Goal: Find specific page/section: Find specific page/section

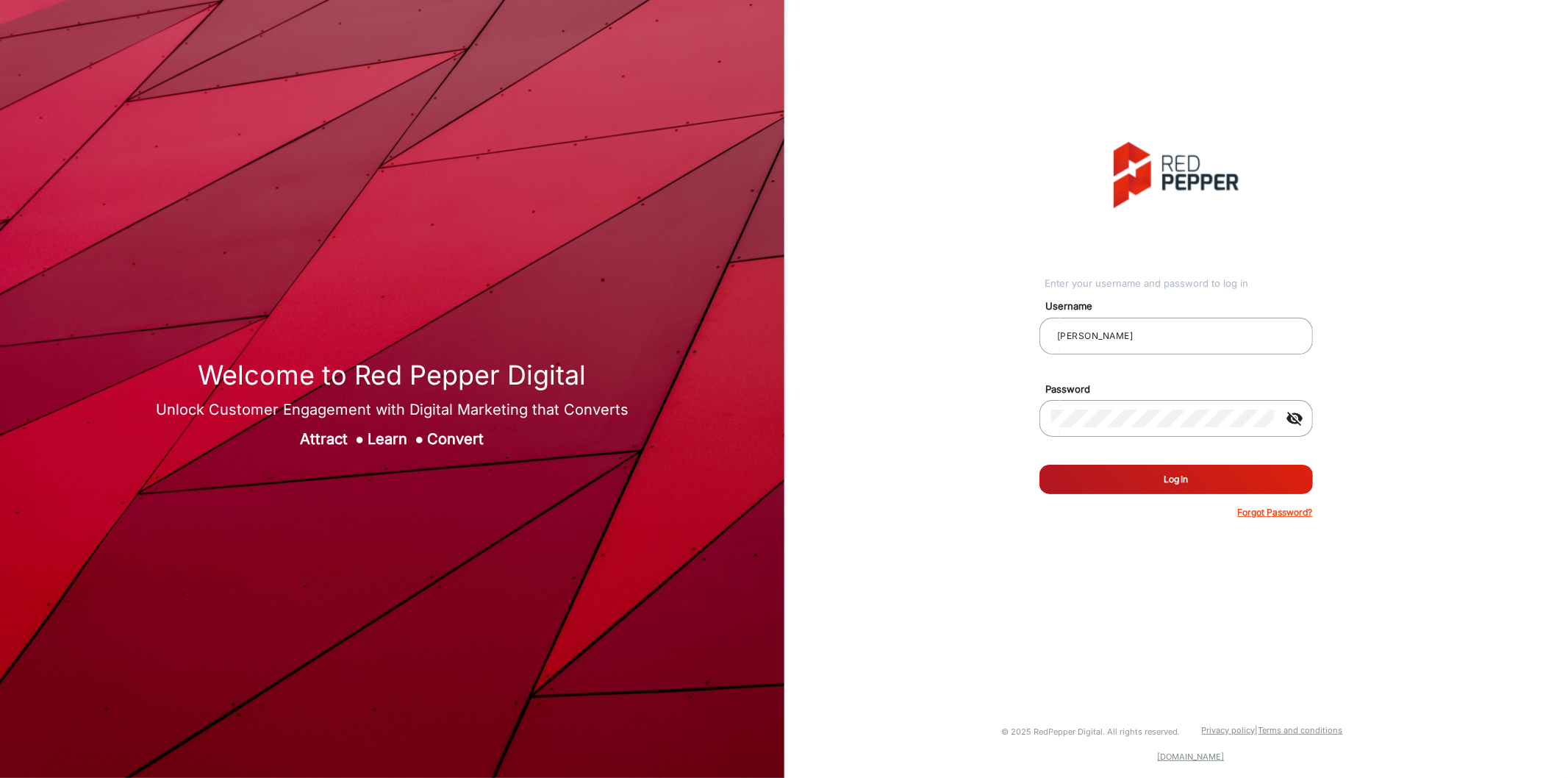
click at [490, 199] on button "Log In" at bounding box center [1176, 479] width 274 height 29
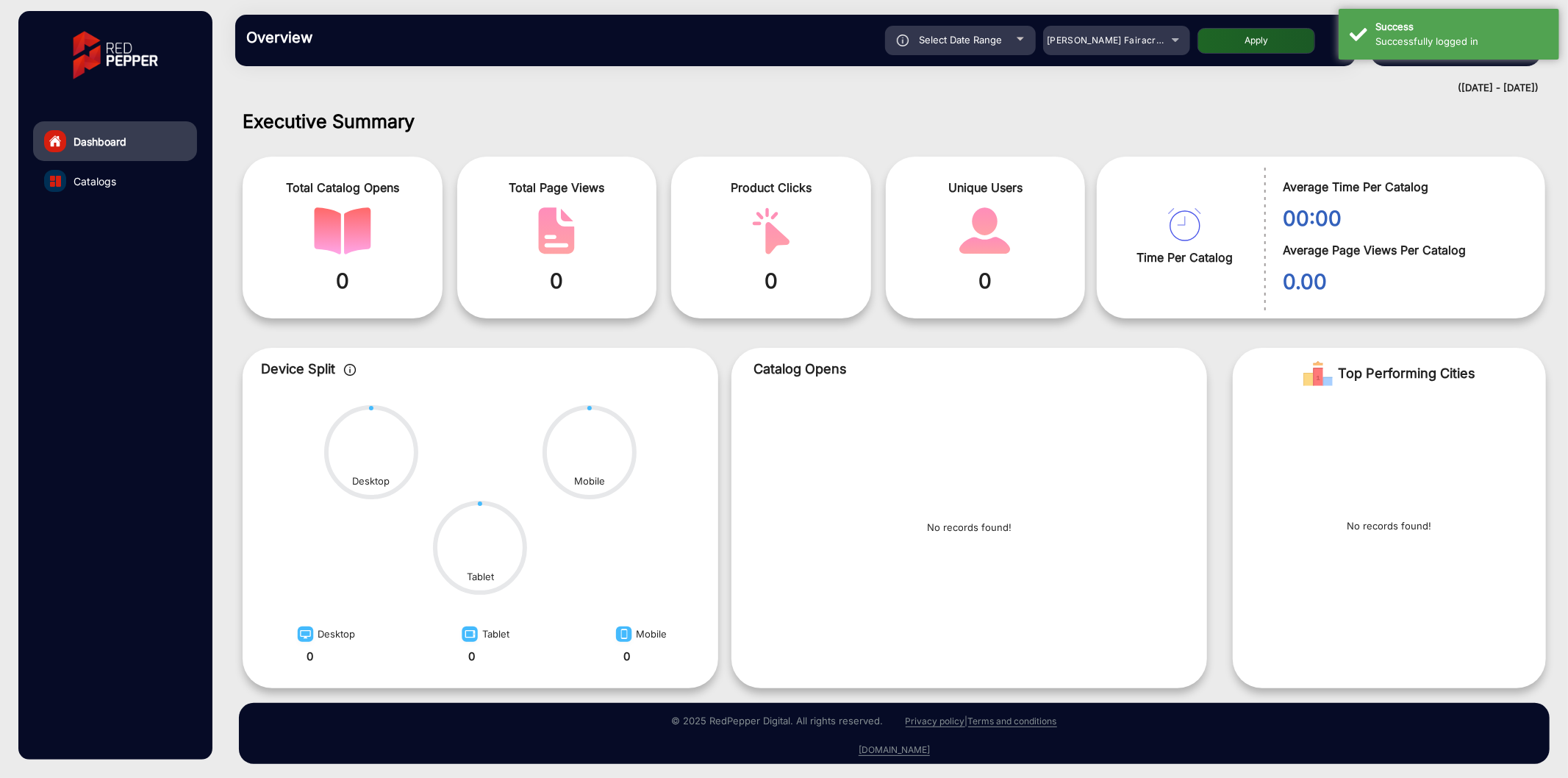
scroll to position [3, 0]
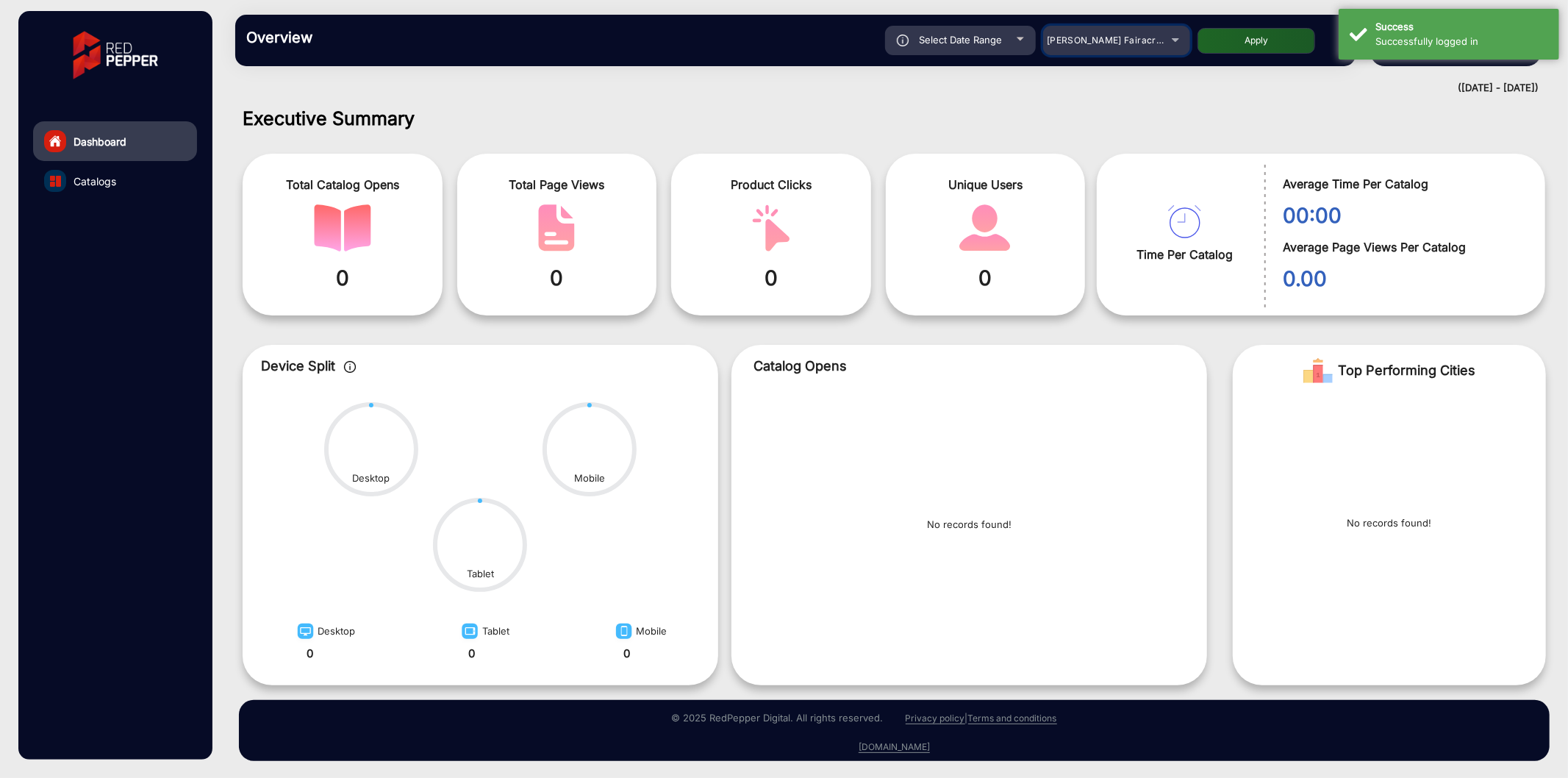
click at [490, 43] on span "[PERSON_NAME] Fairacre Farms" at bounding box center [1120, 40] width 146 height 11
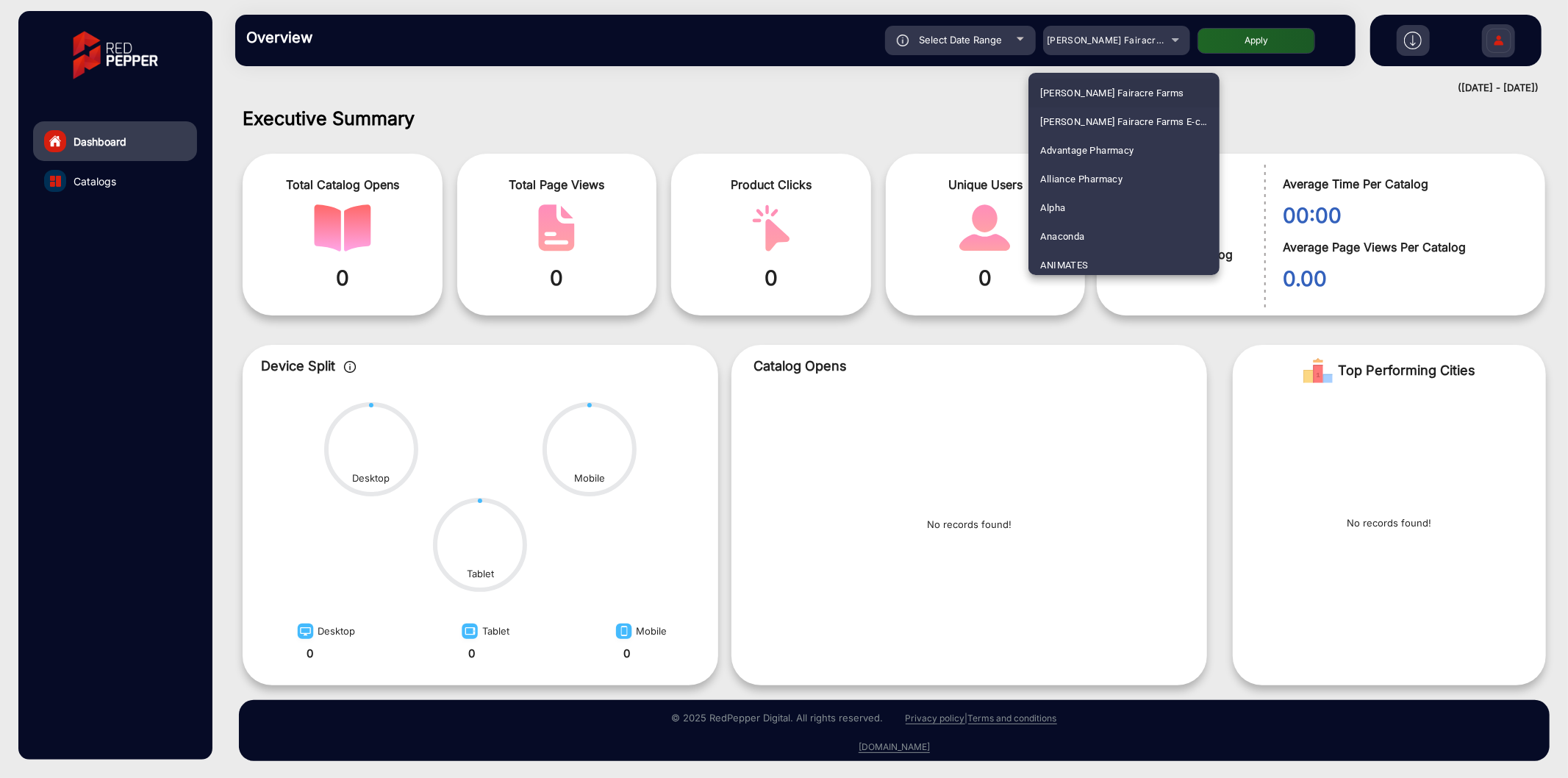
scroll to position [377, 0]
click at [490, 177] on span "Bayfield’s" at bounding box center [1062, 174] width 43 height 29
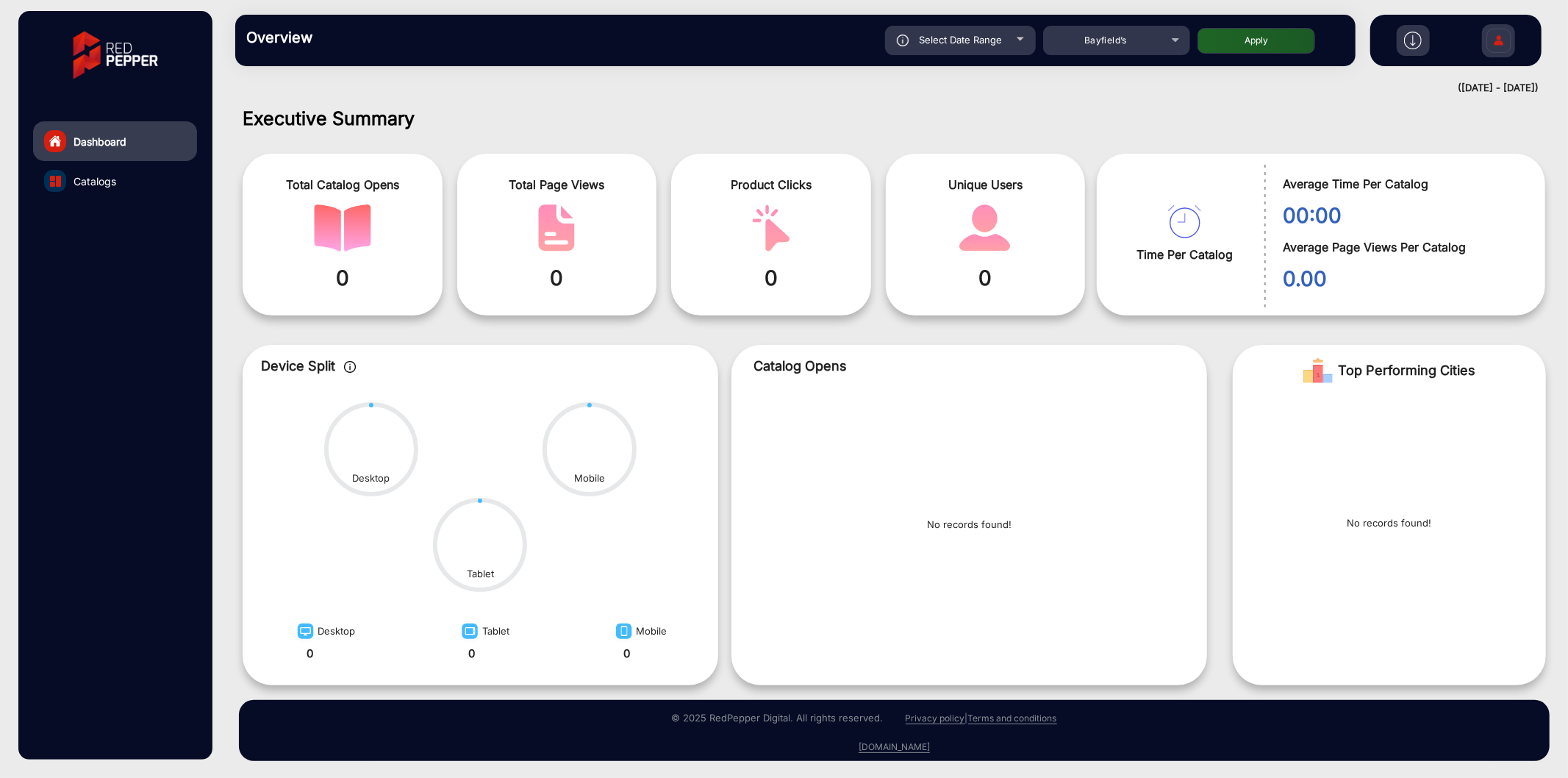
click at [490, 41] on button "Apply" at bounding box center [1257, 40] width 118 height 26
type input "8/23/2025"
type input "[DATE]"
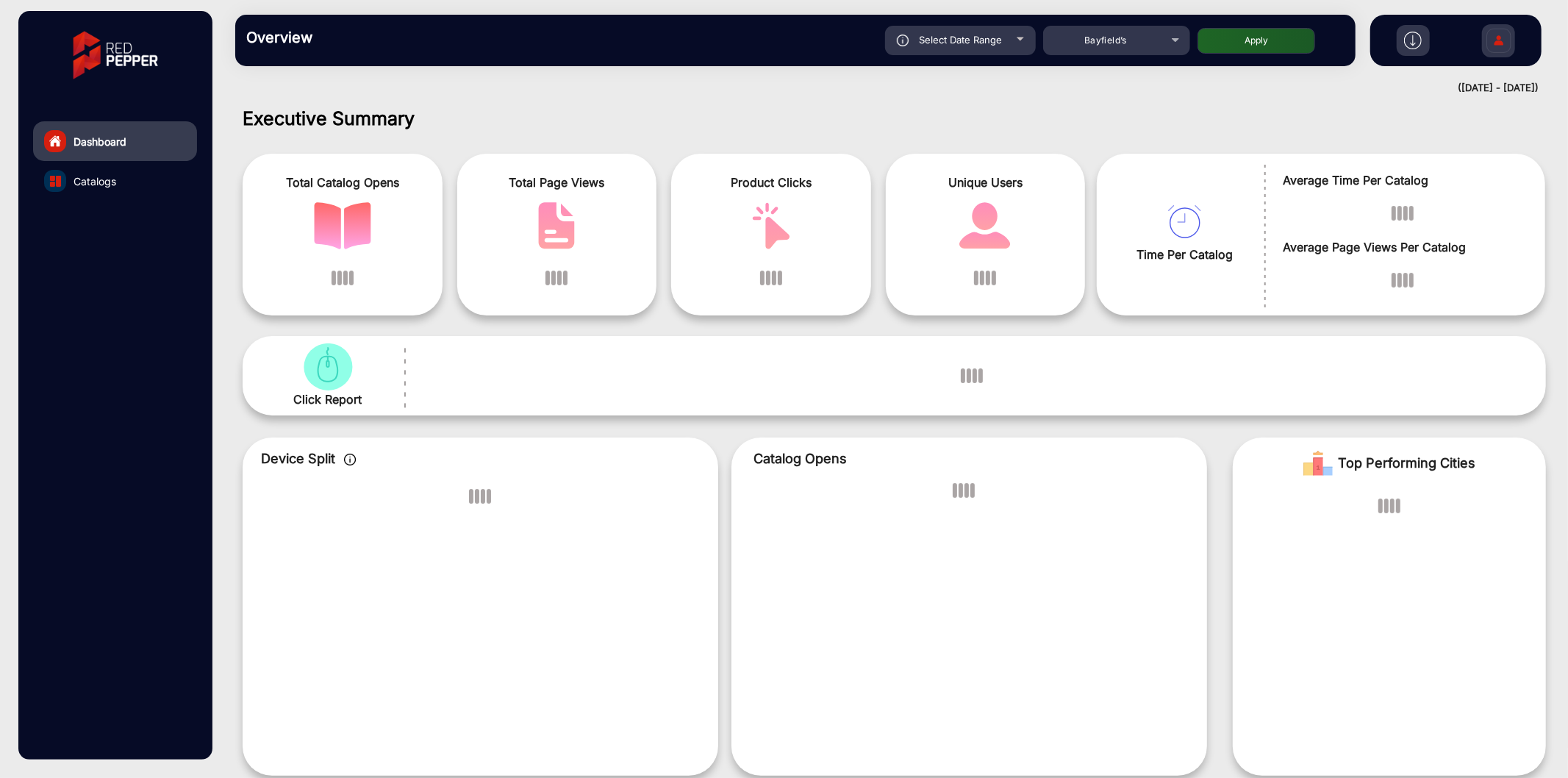
scroll to position [11, 0]
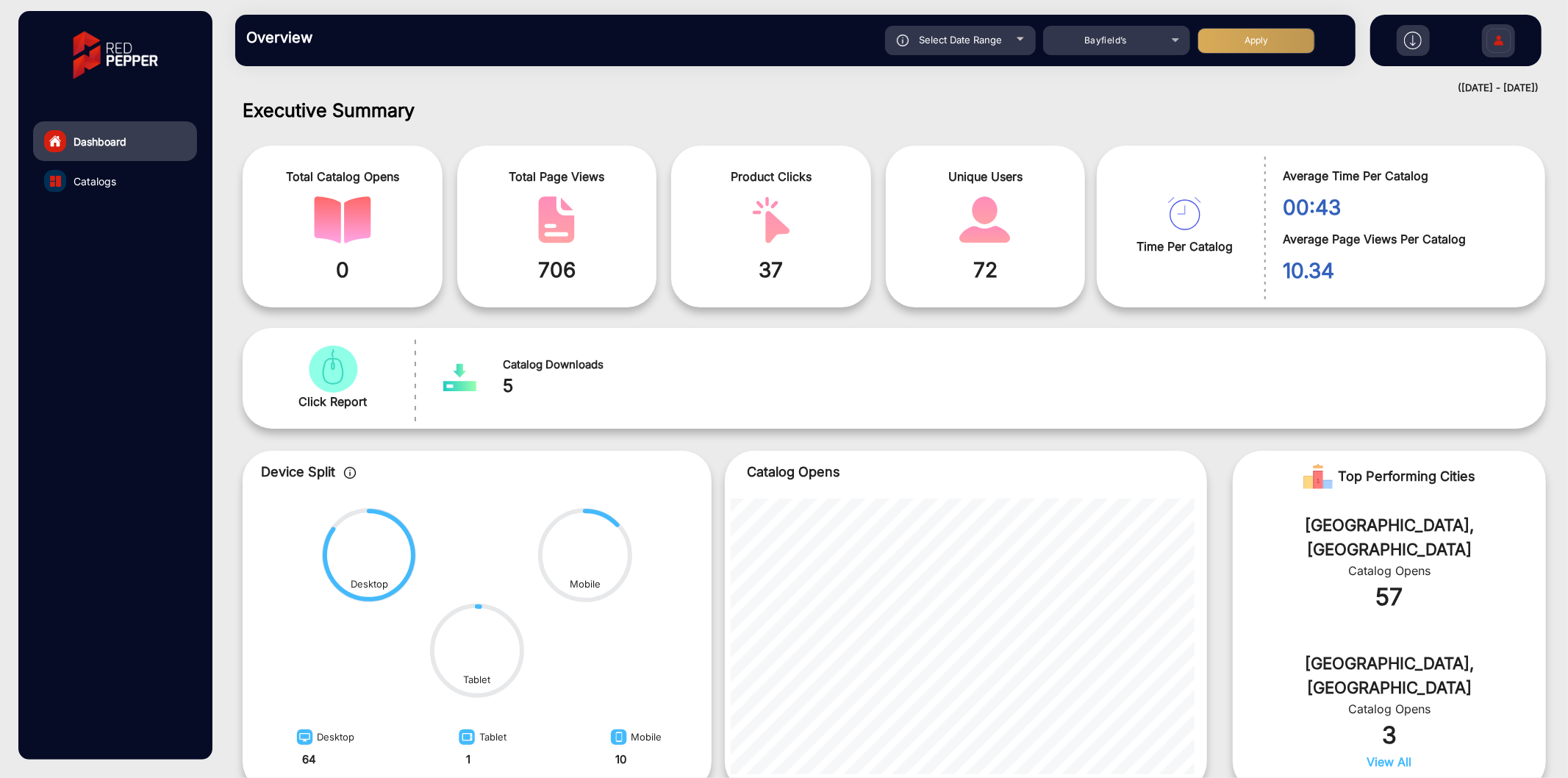
click at [490, 44] on span "Select Date Range" at bounding box center [960, 40] width 83 height 12
type input "8/23/2025"
type input "[DATE]"
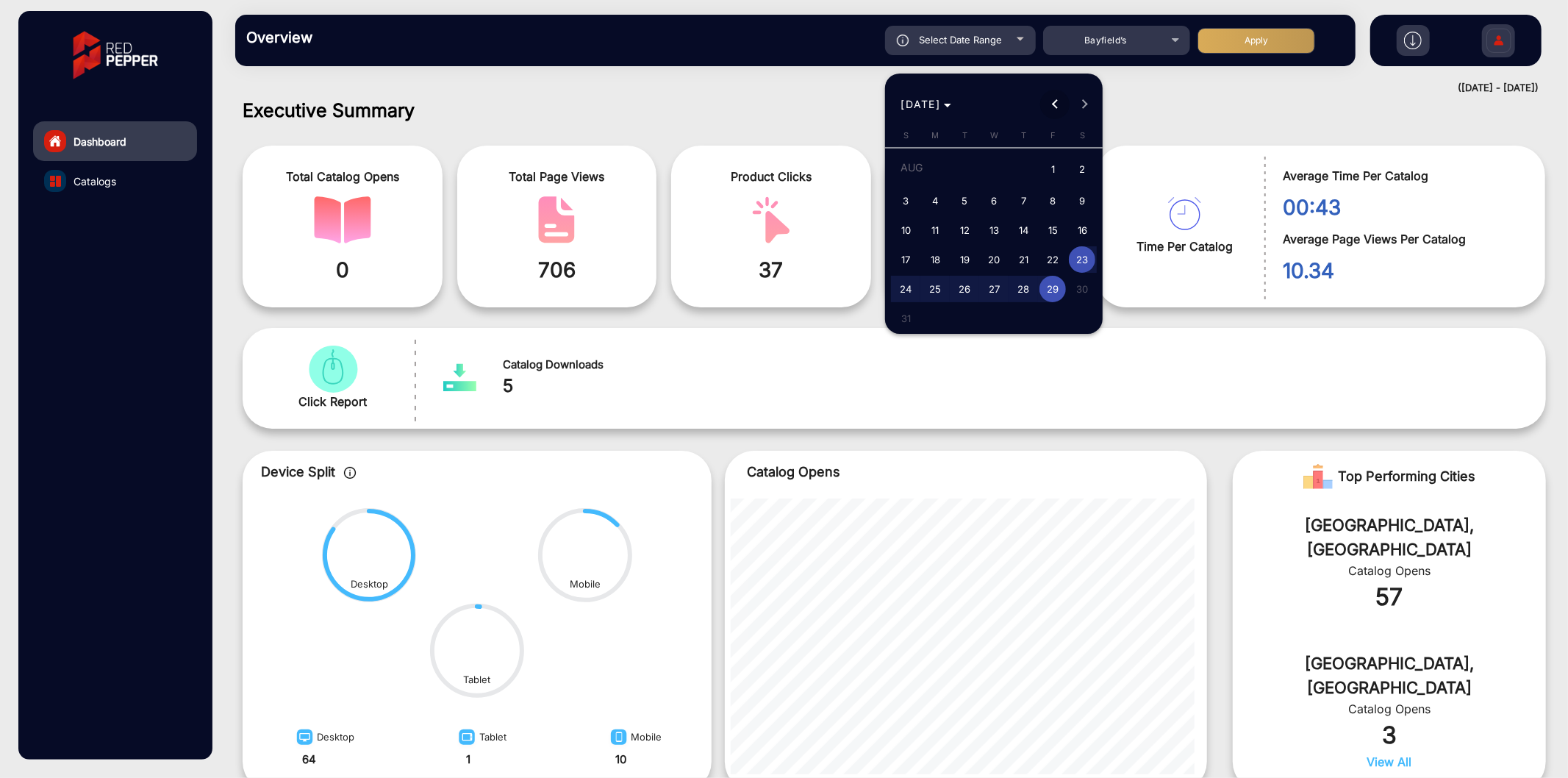
click at [490, 105] on span "Previous month" at bounding box center [1055, 105] width 29 height 29
click at [490, 160] on span "1" at bounding box center [1023, 170] width 27 height 30
type input "[DATE]"
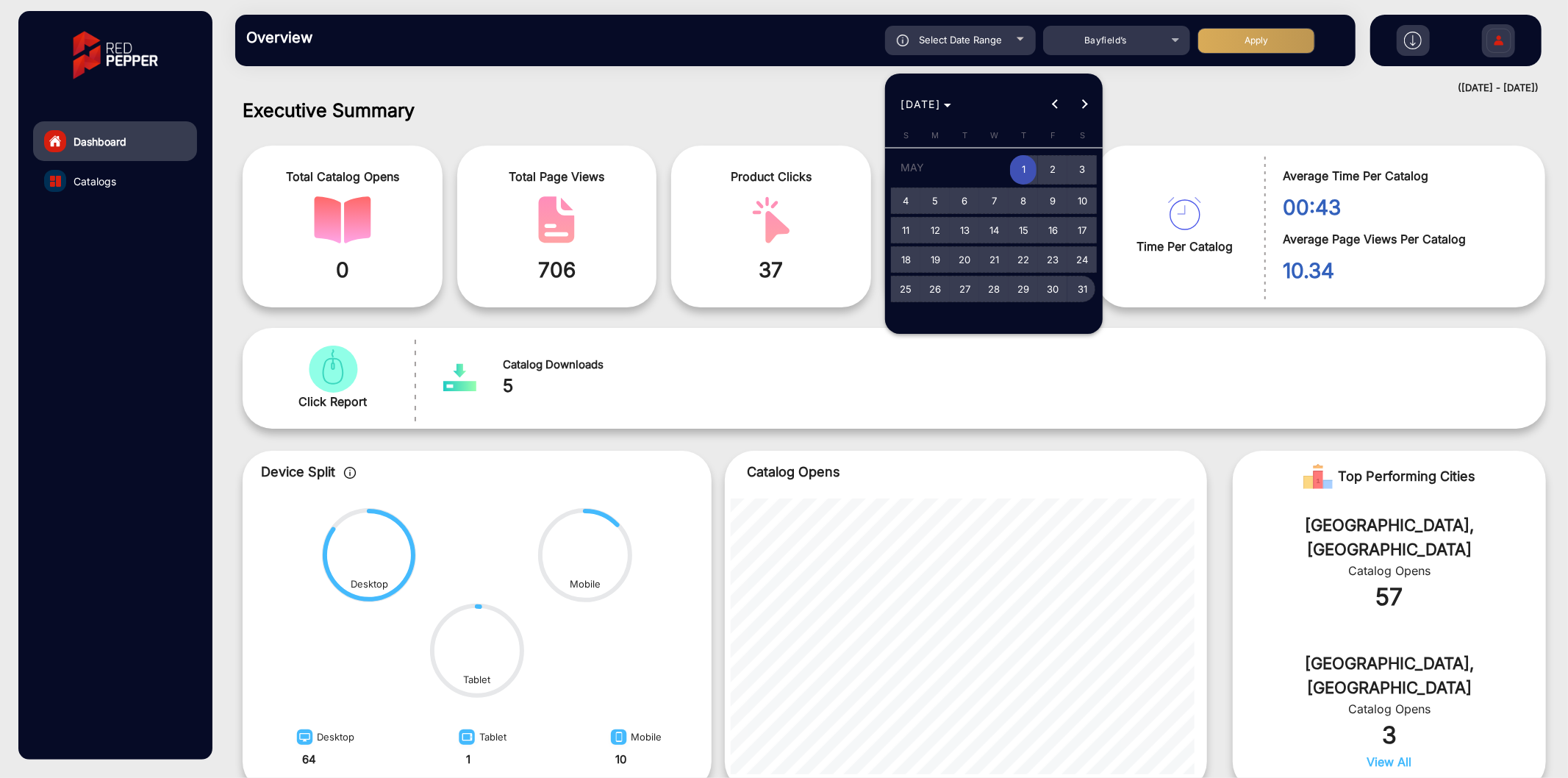
click at [490, 199] on span "31" at bounding box center [1082, 289] width 27 height 26
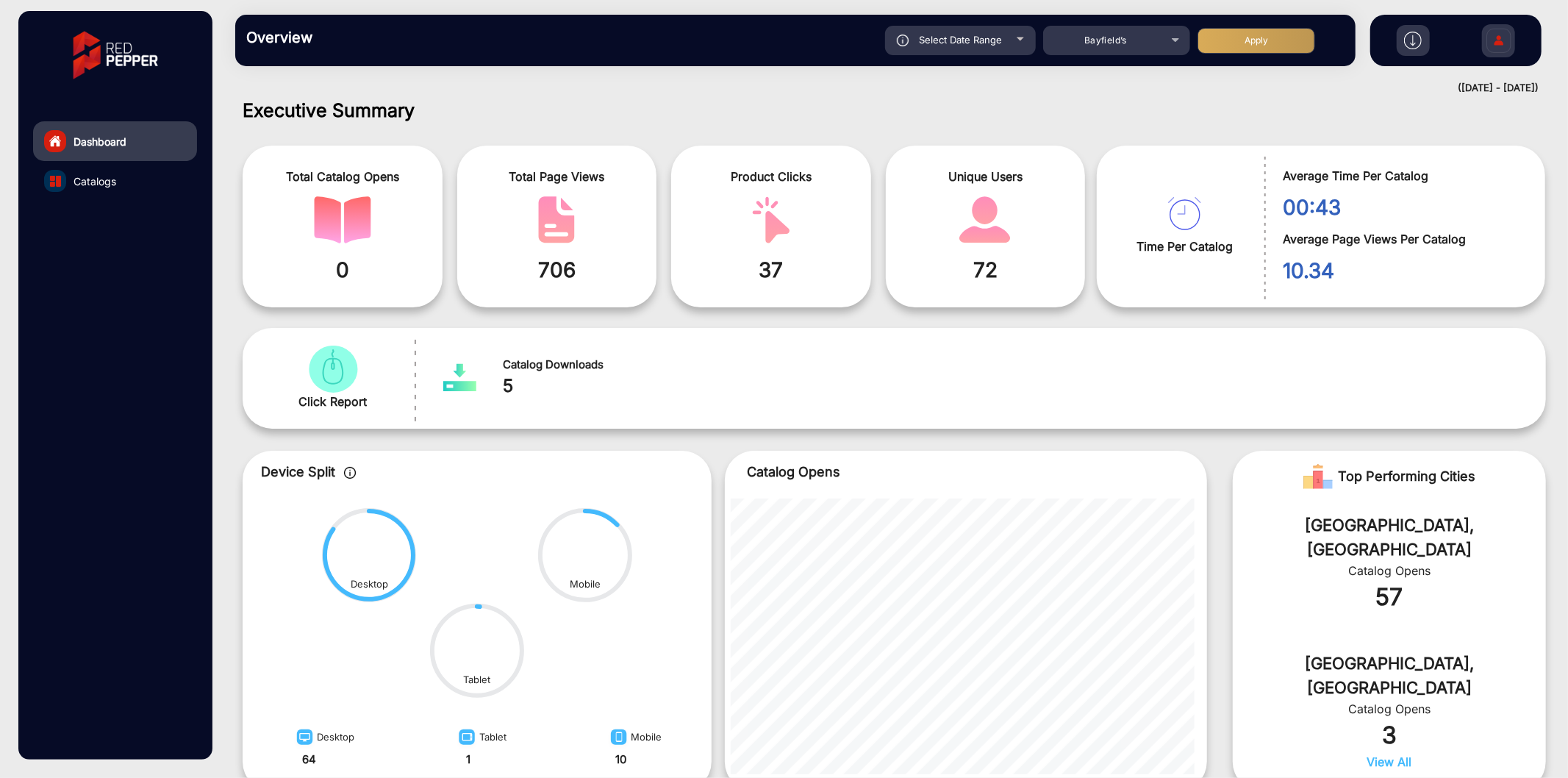
type input "[DATE]"
click at [490, 39] on button "Apply" at bounding box center [1257, 40] width 118 height 26
type input "[DATE]"
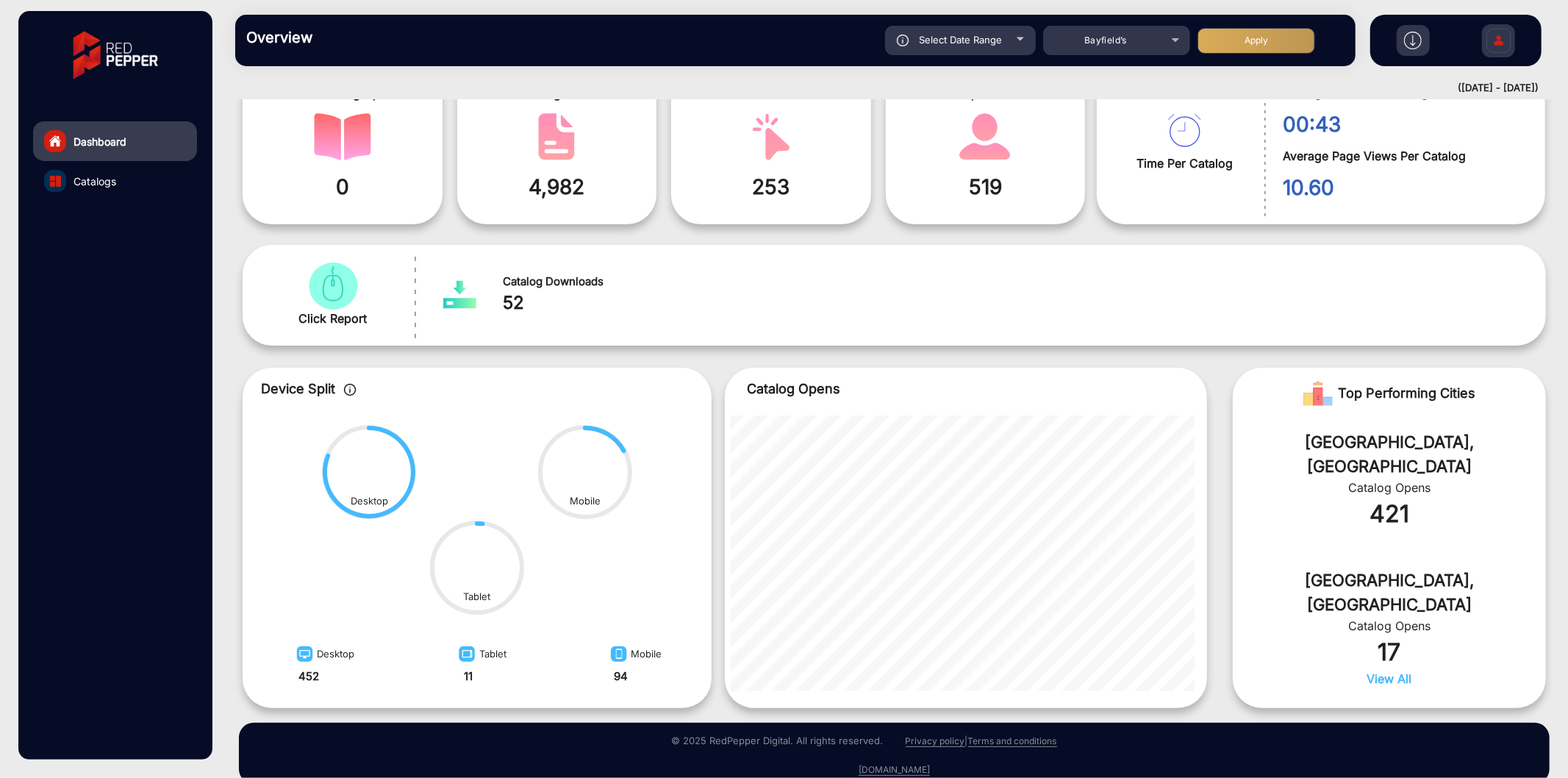
scroll to position [118, 0]
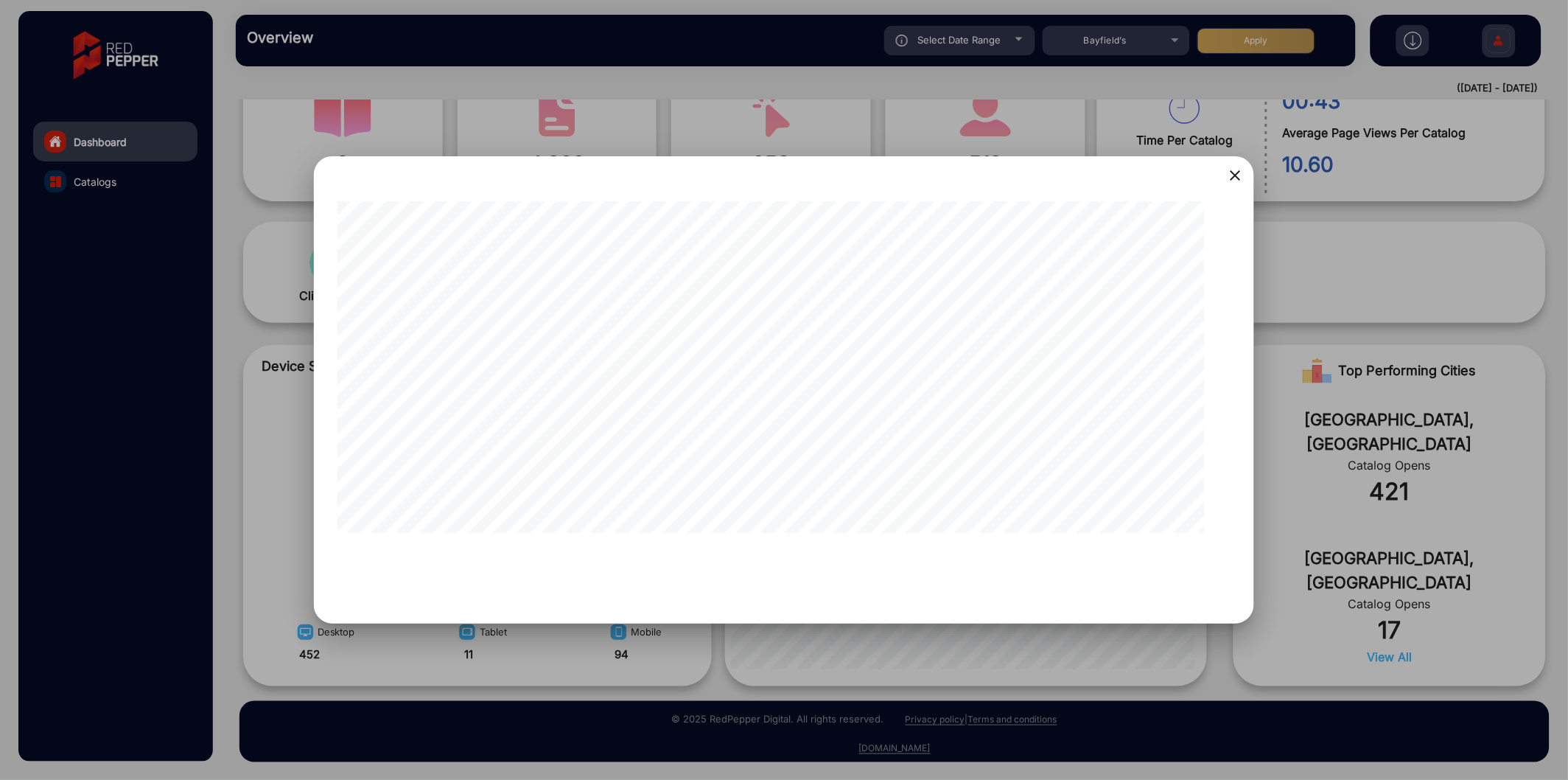
click at [491, 174] on mat-icon "close" at bounding box center [1235, 176] width 18 height 18
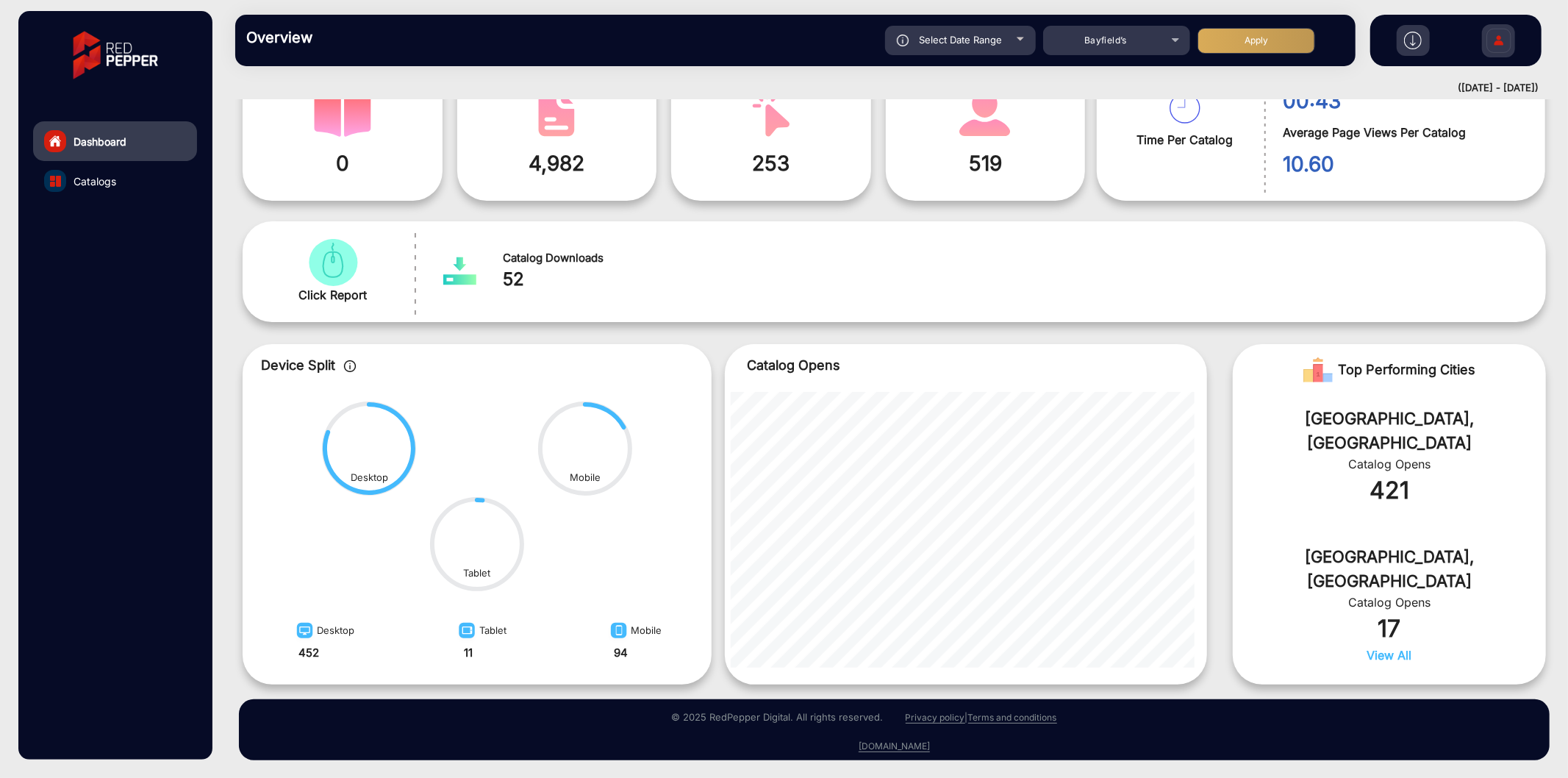
scroll to position [0, 0]
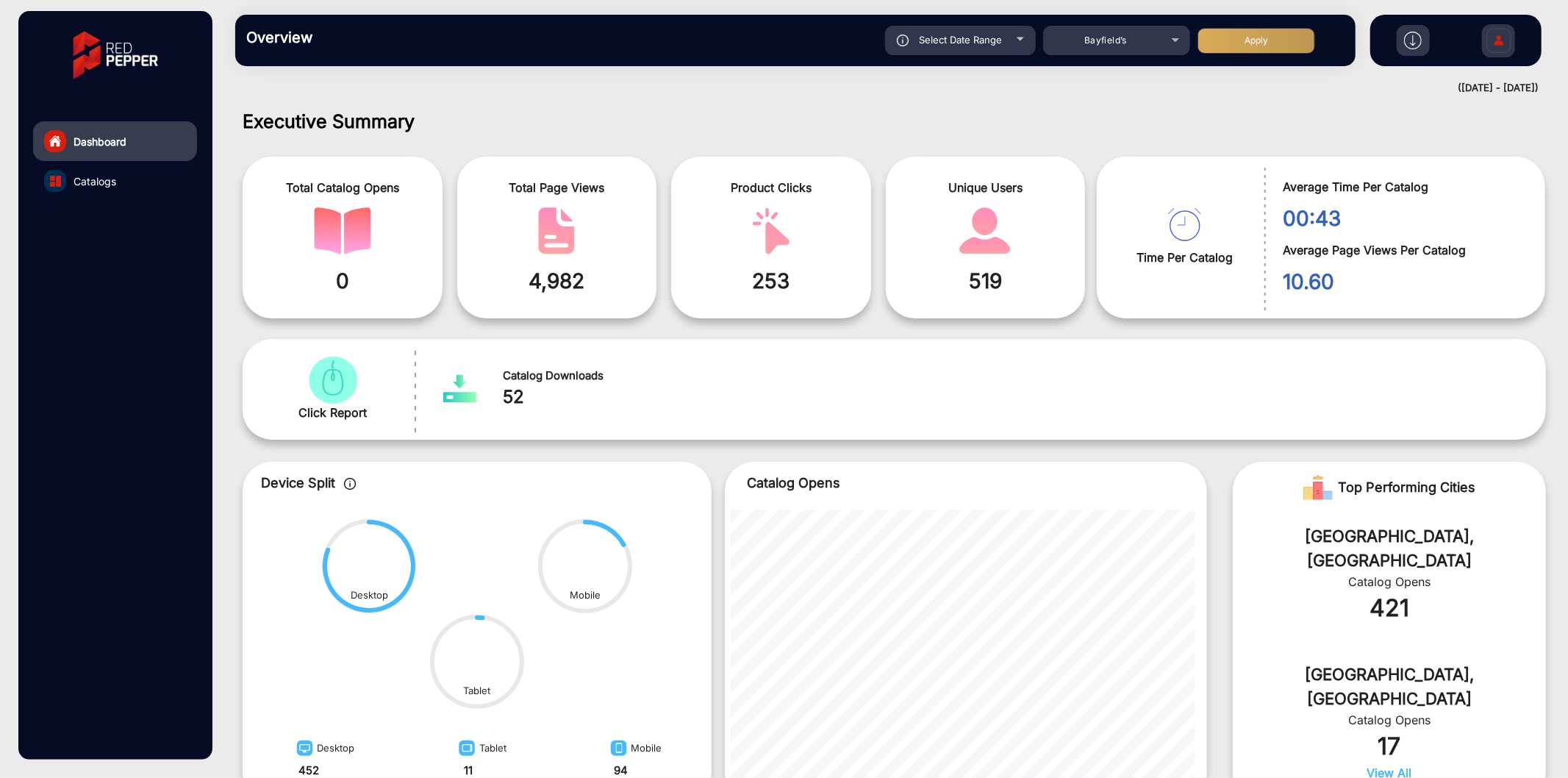
click at [490, 34] on span "Select Date Range" at bounding box center [960, 40] width 83 height 12
type input "[DATE]"
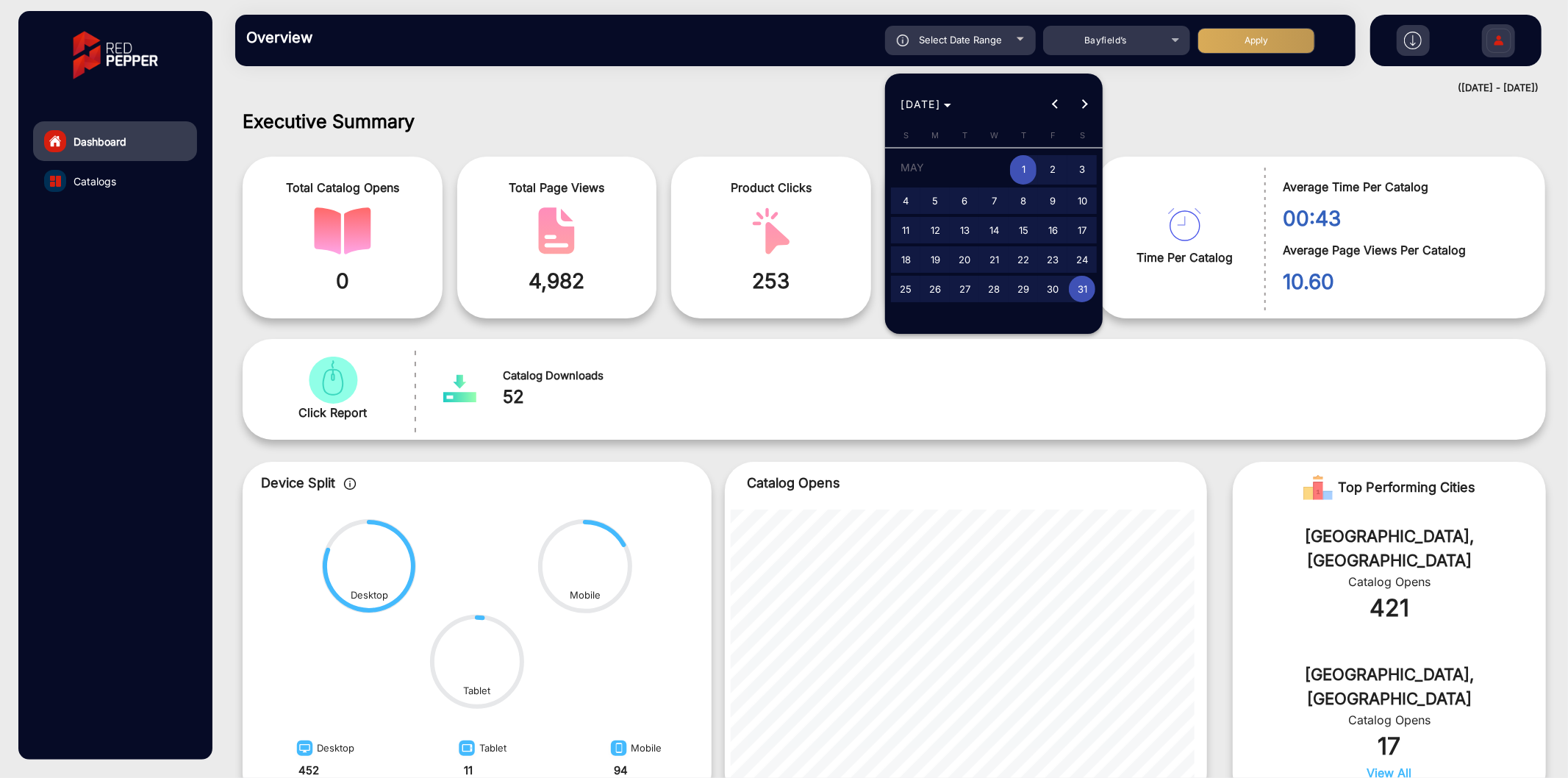
click at [490, 163] on span "1" at bounding box center [1023, 170] width 27 height 30
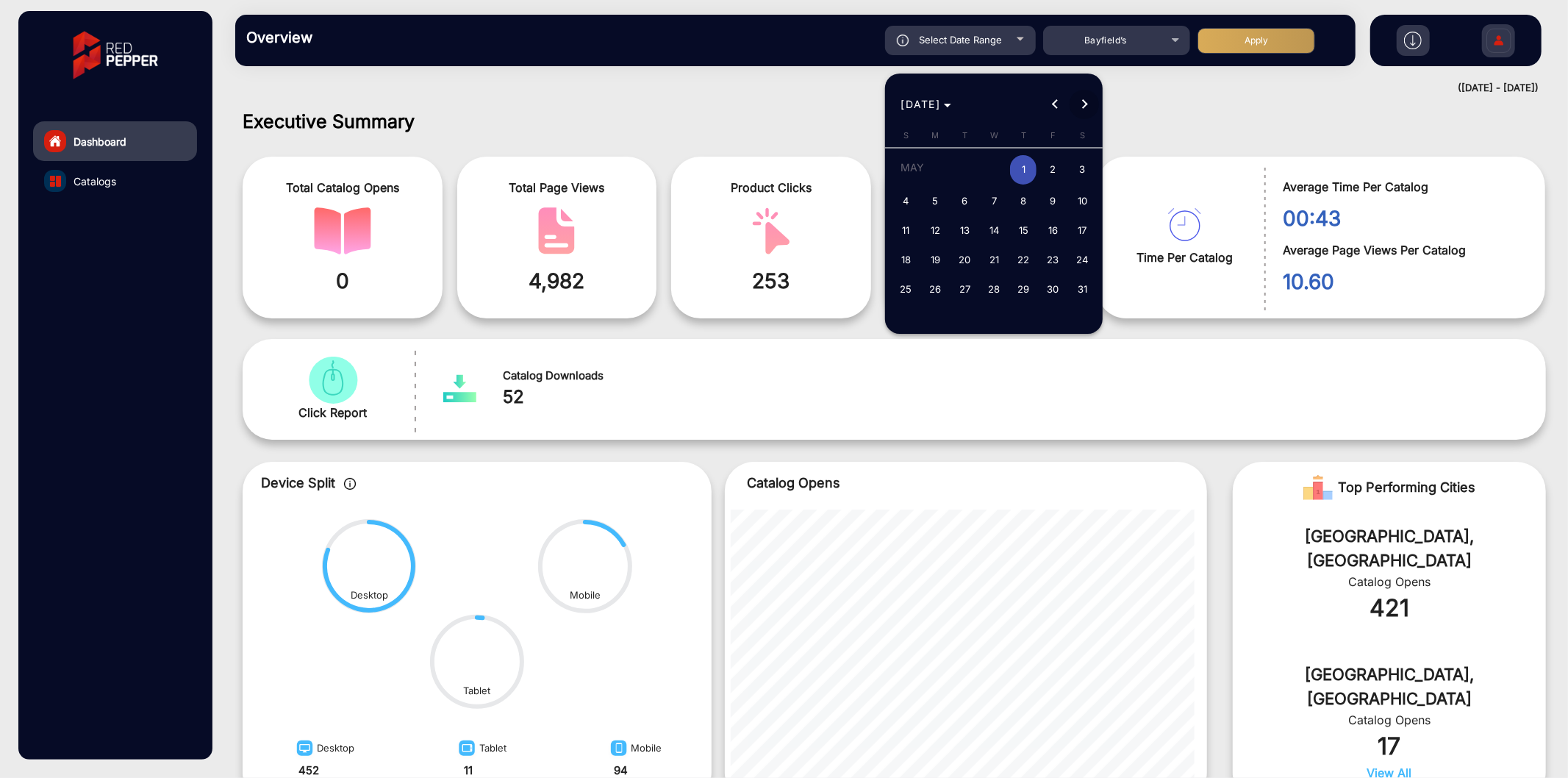
click at [490, 94] on span "Next month" at bounding box center [1084, 105] width 29 height 29
click at [490, 101] on span "Next month" at bounding box center [1084, 105] width 29 height 29
click at [490, 101] on div "AUG 2025 AUG 2025" at bounding box center [995, 105] width 211 height 29
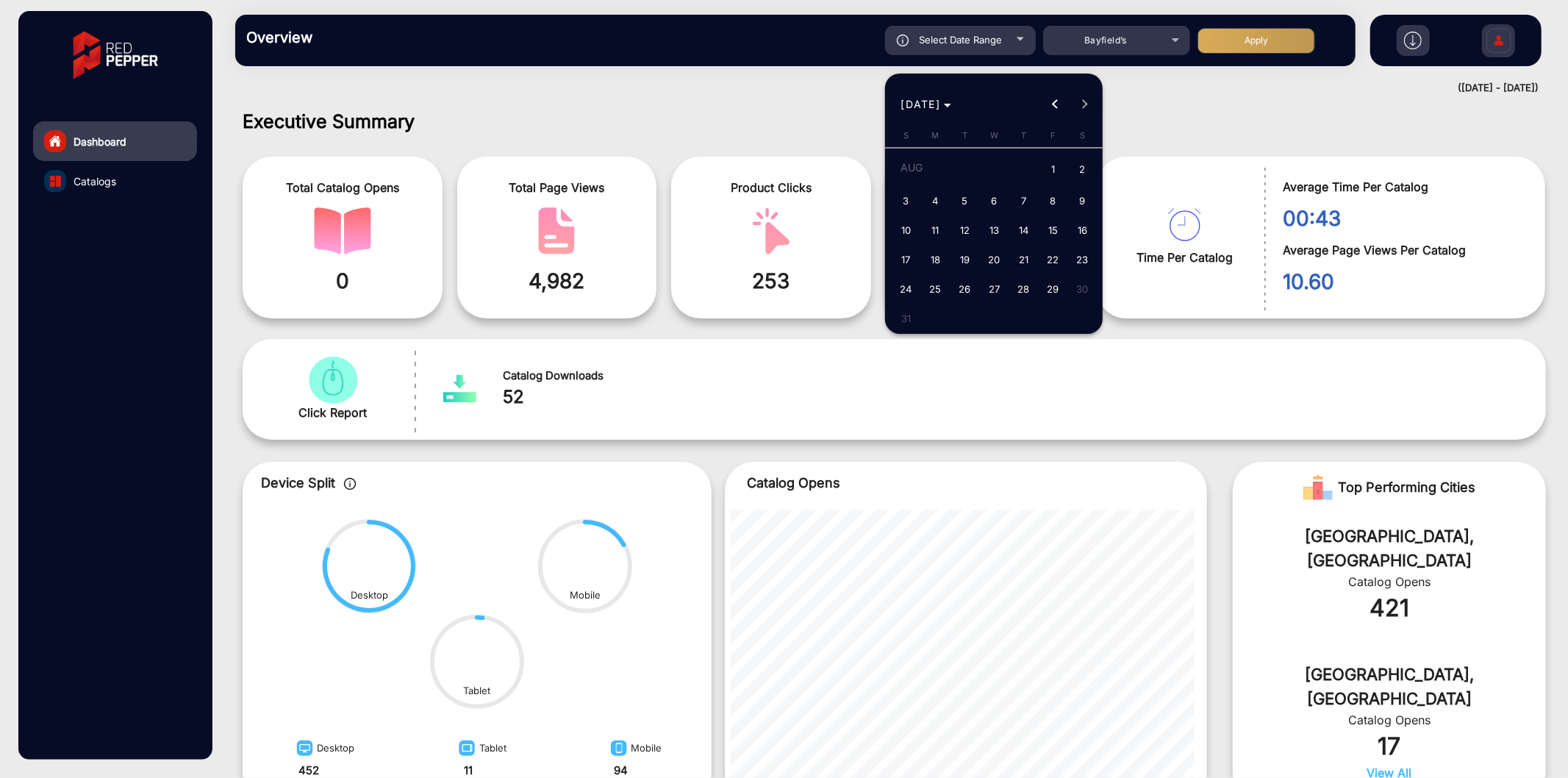
click at [490, 101] on div "AUG 2025 AUG 2025" at bounding box center [995, 105] width 211 height 29
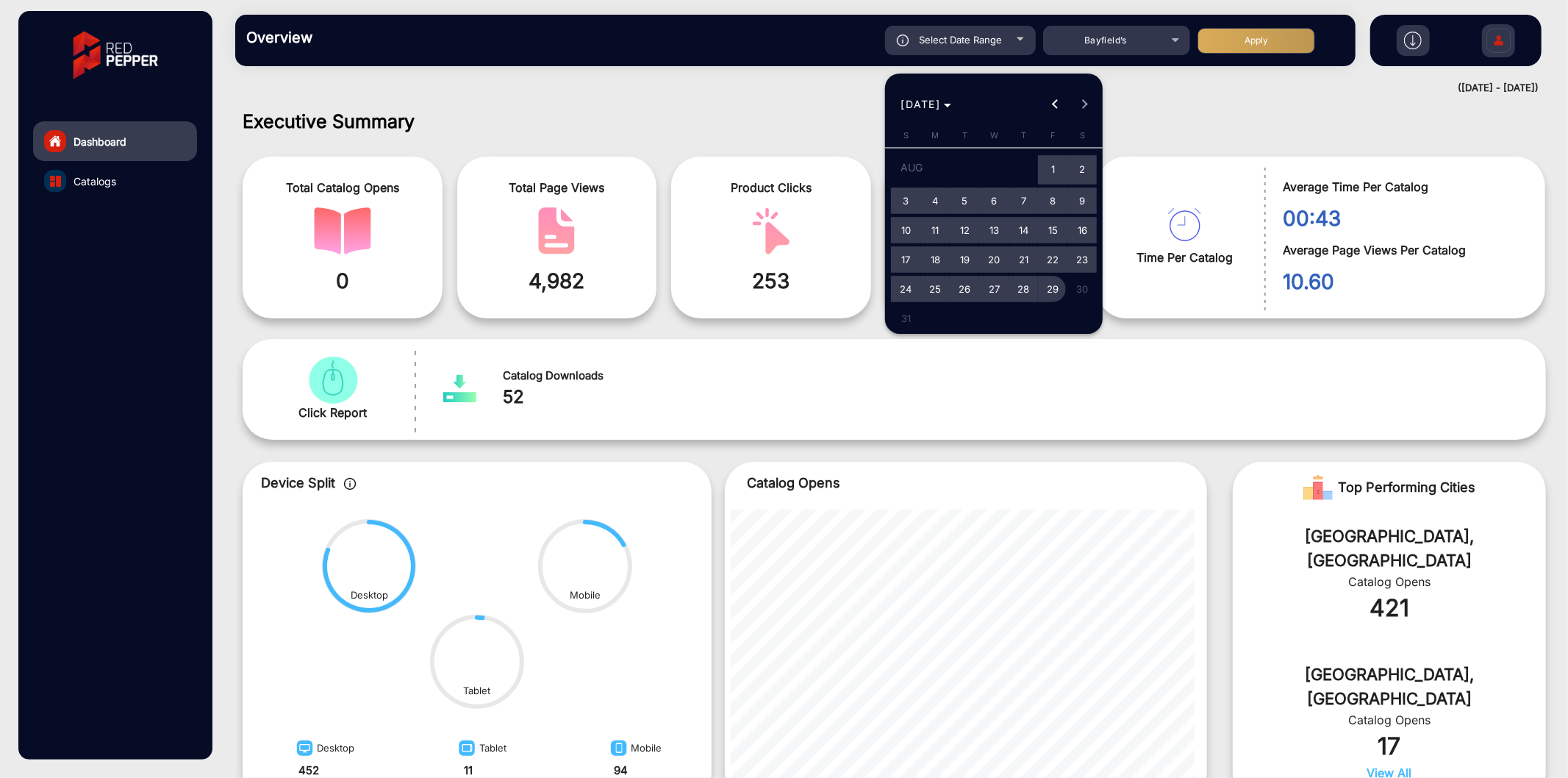
click at [490, 199] on span "29" at bounding box center [1053, 289] width 27 height 26
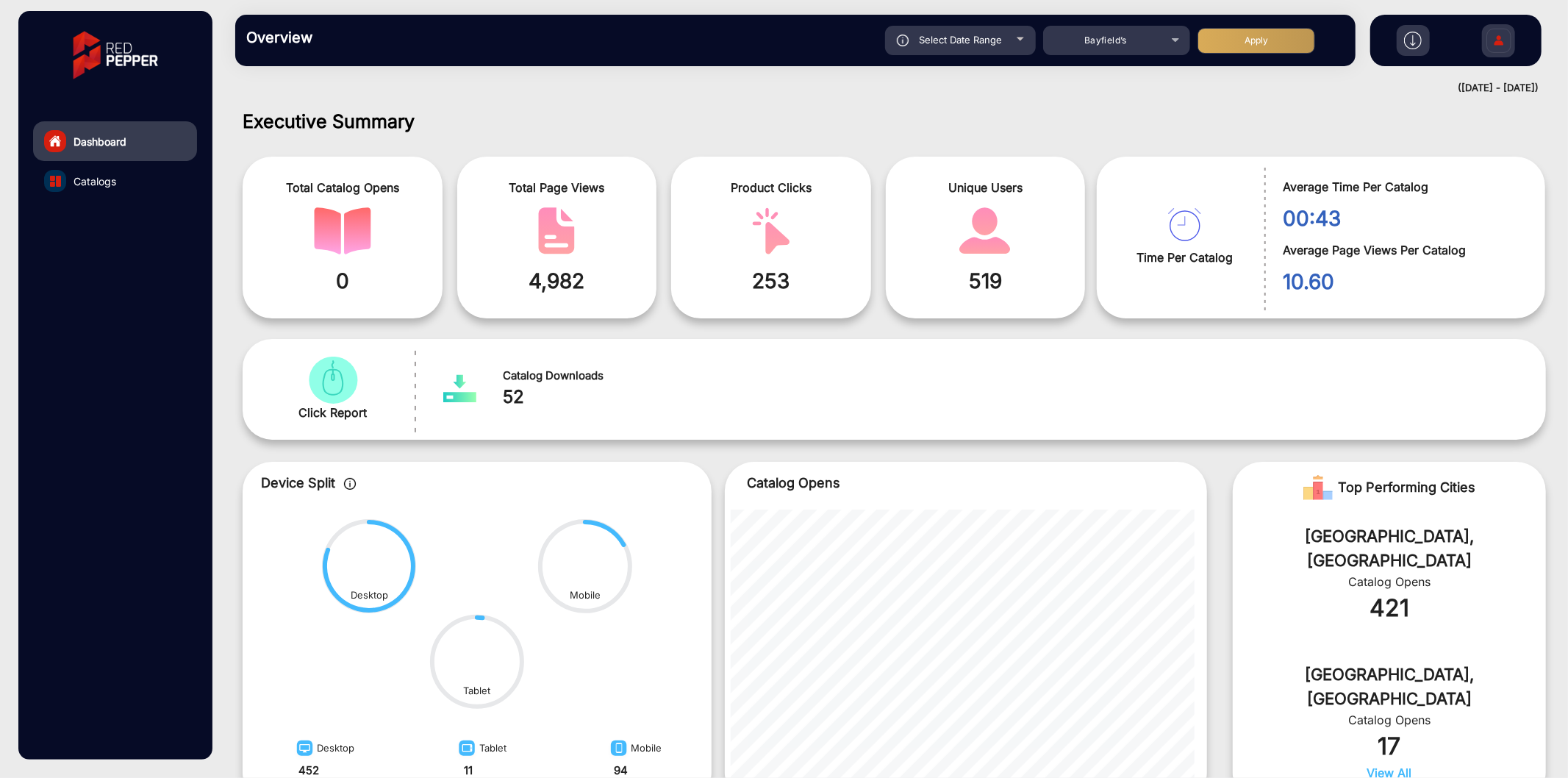
type input "[DATE]"
click at [490, 42] on button "Apply" at bounding box center [1257, 40] width 118 height 26
type input "[DATE]"
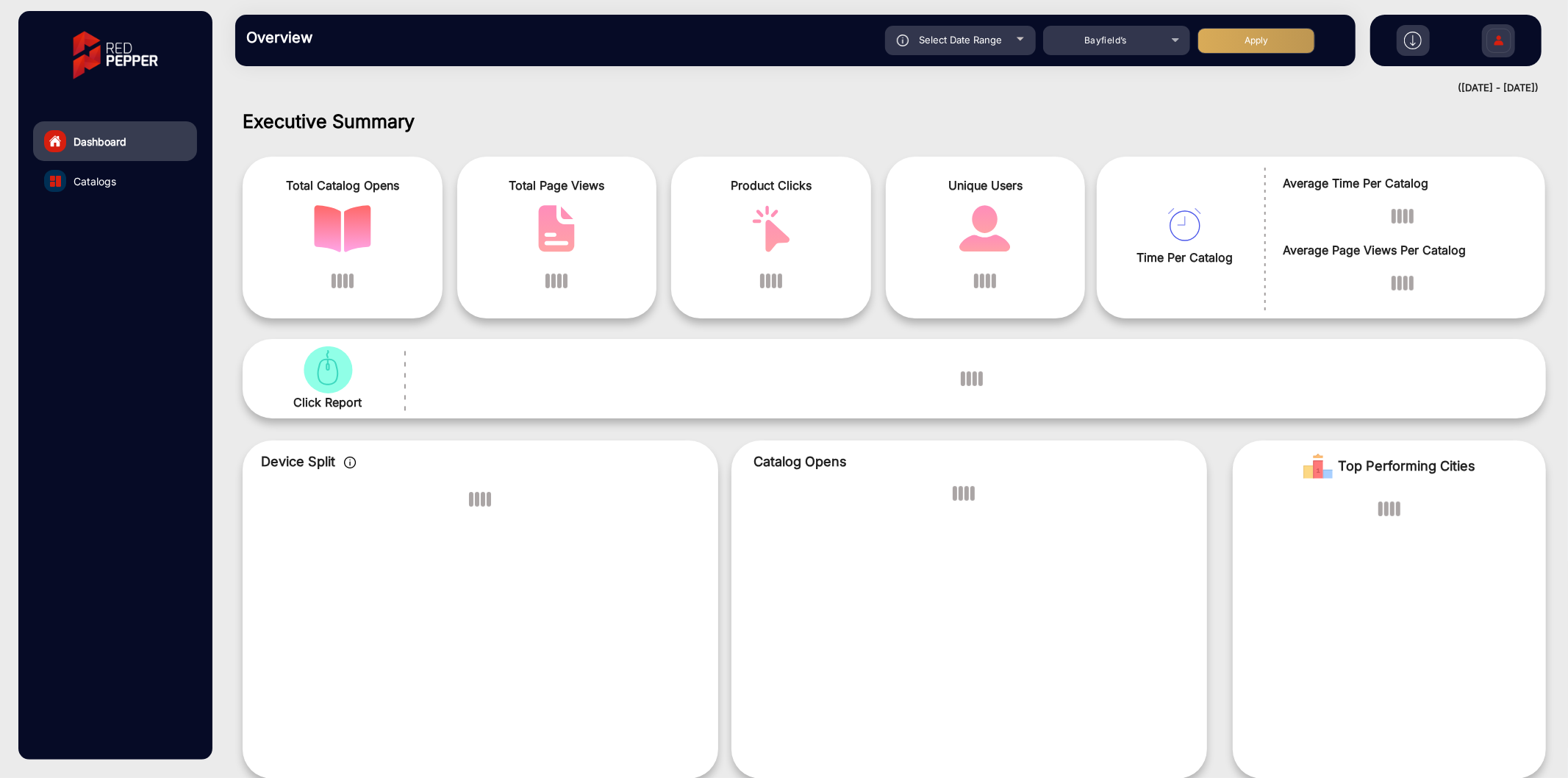
scroll to position [11, 0]
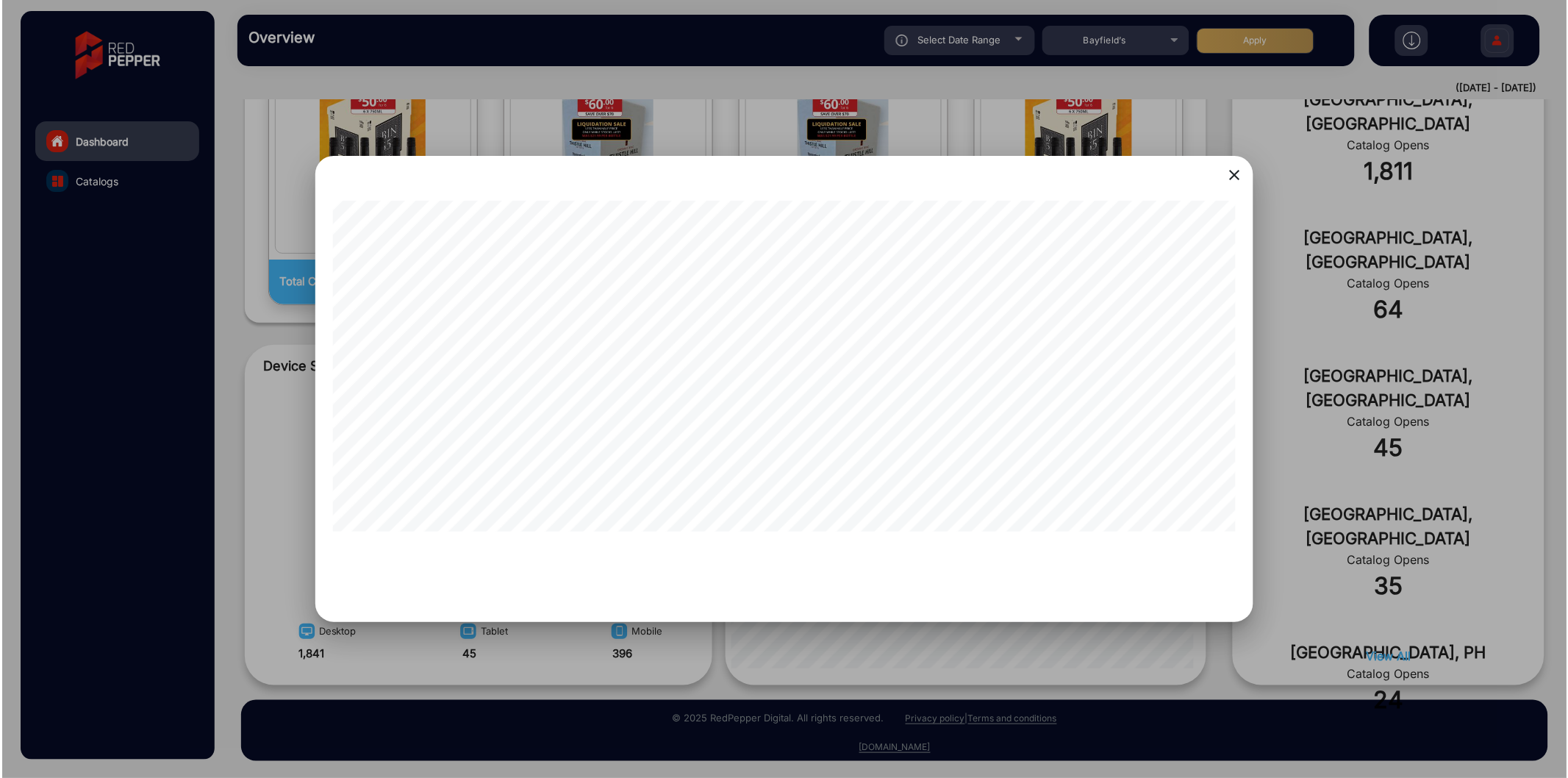
scroll to position [0, 2487]
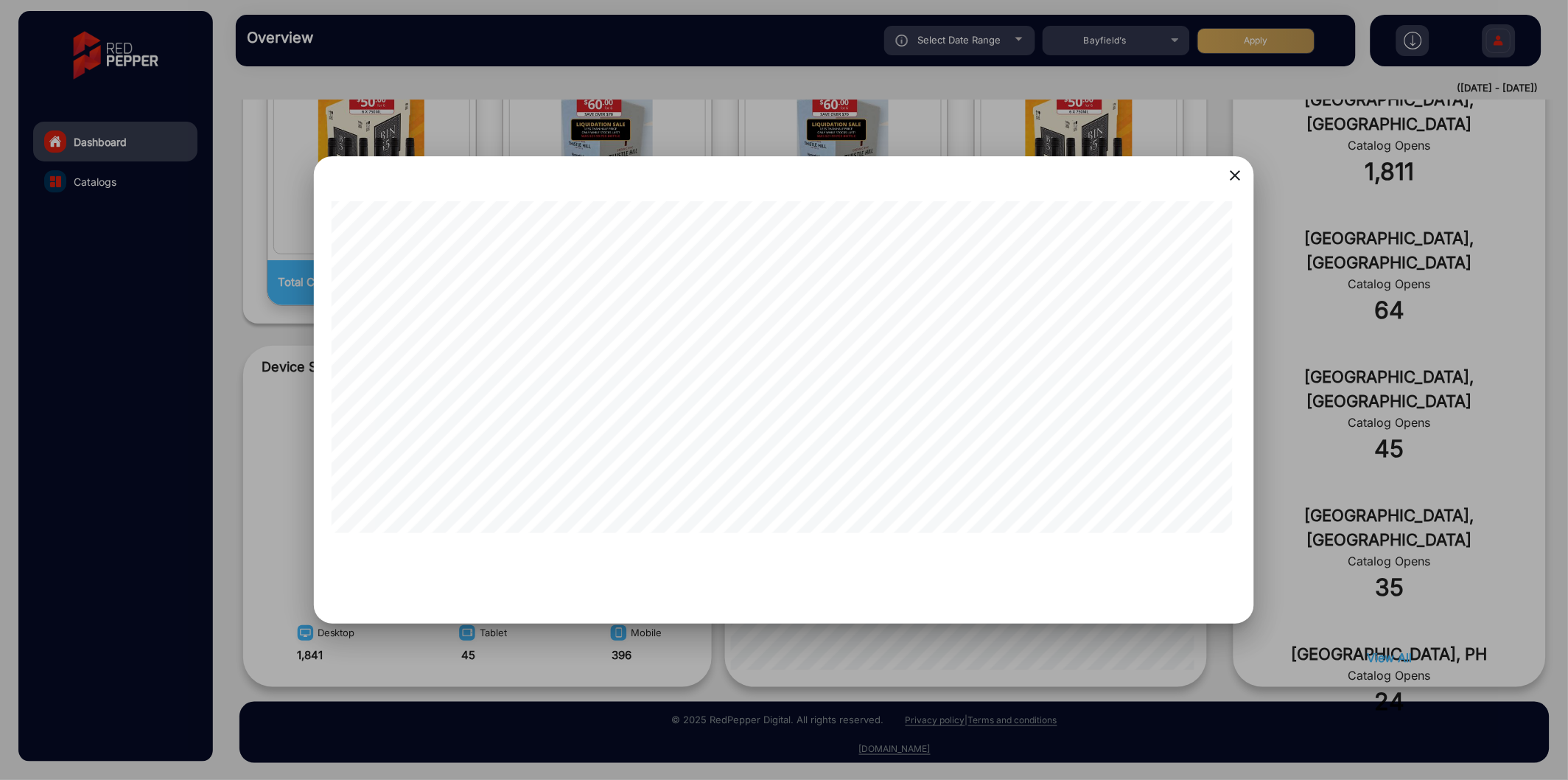
click at [1184, 634] on div at bounding box center [784, 390] width 1568 height 780
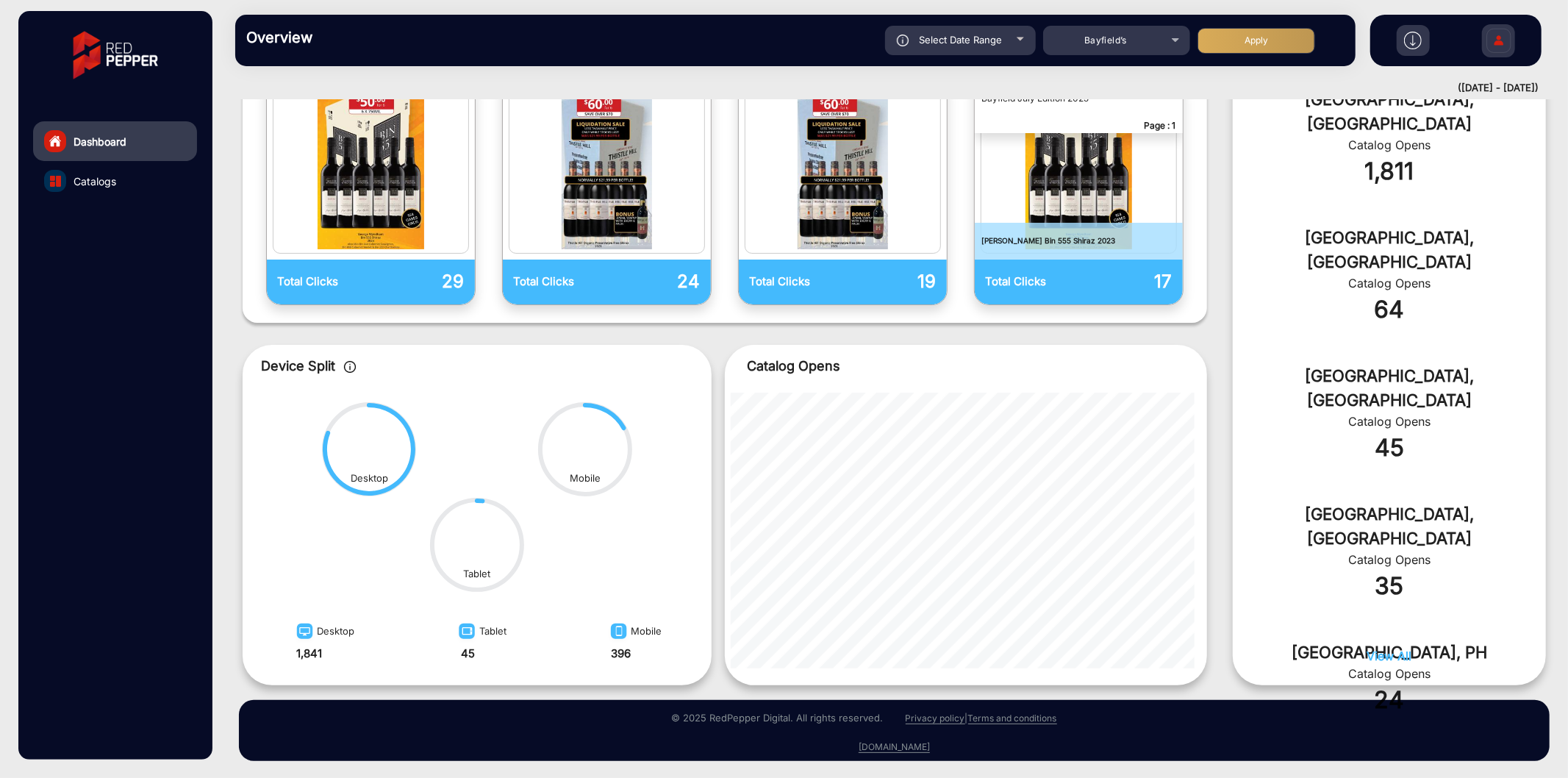
click at [981, 52] on div "Select Date Range" at bounding box center [961, 40] width 151 height 29
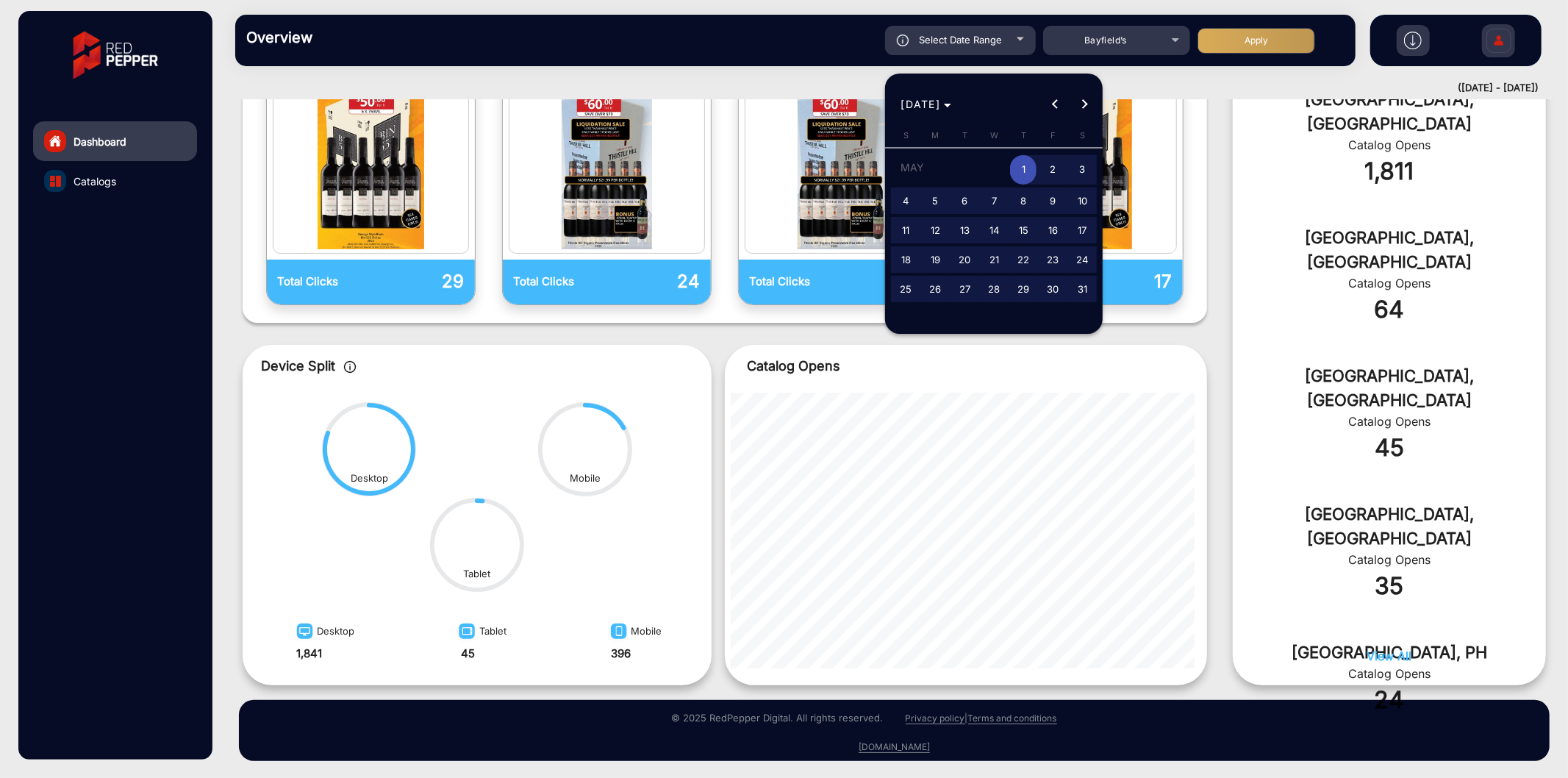
click at [1018, 165] on span "1" at bounding box center [1023, 170] width 27 height 30
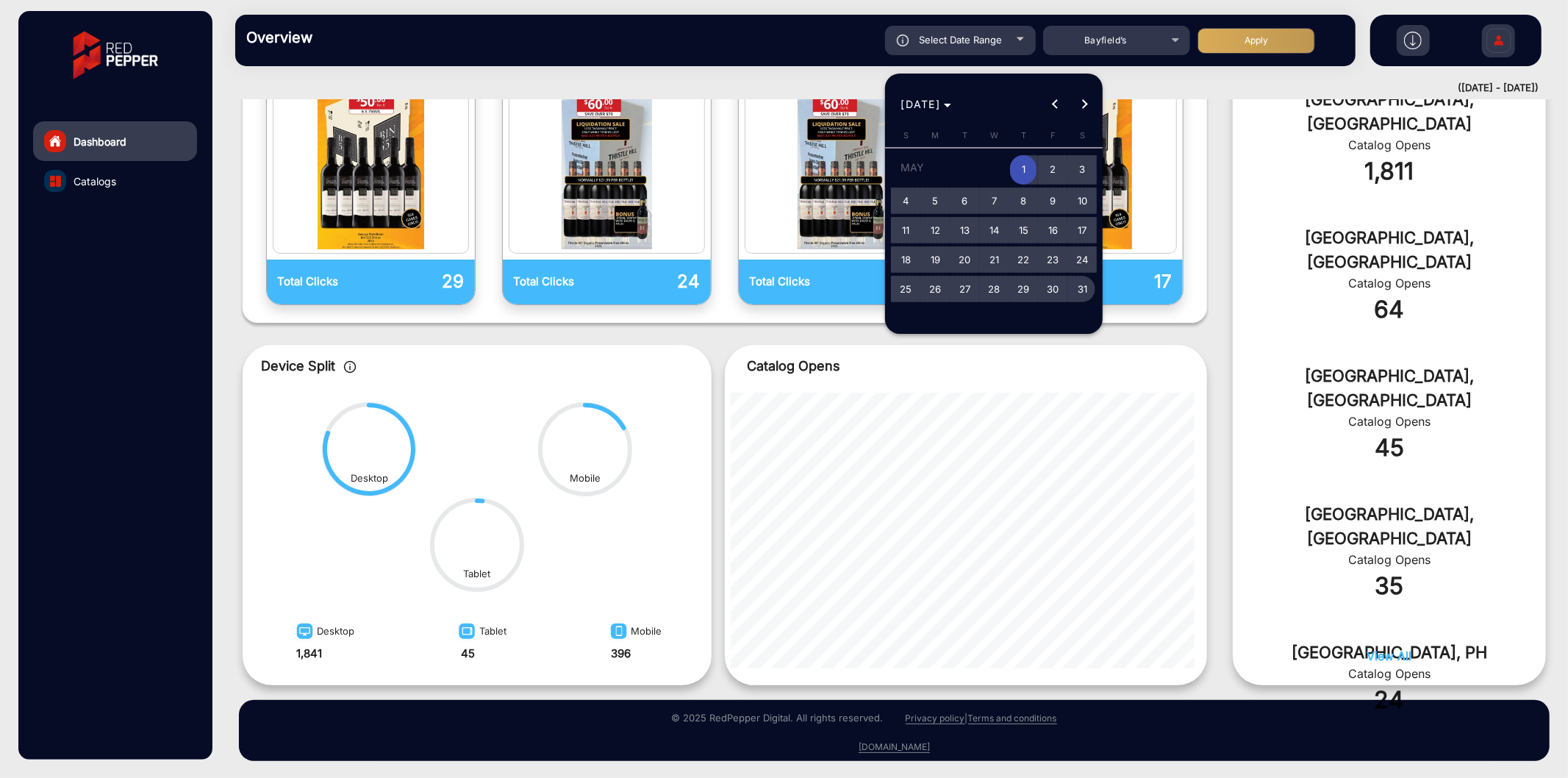
click at [1079, 291] on span "31" at bounding box center [1082, 289] width 27 height 26
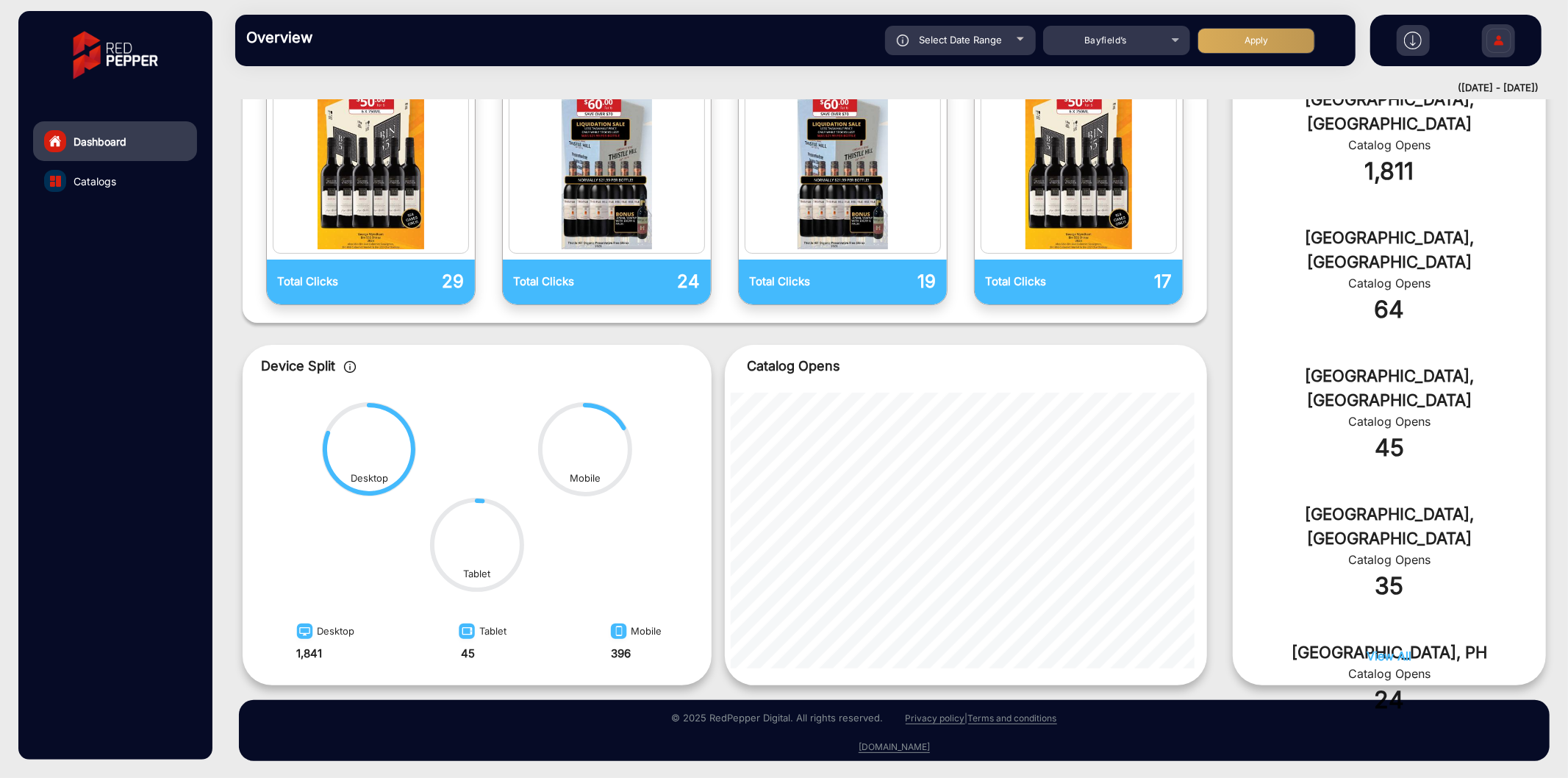
type input "[DATE]"
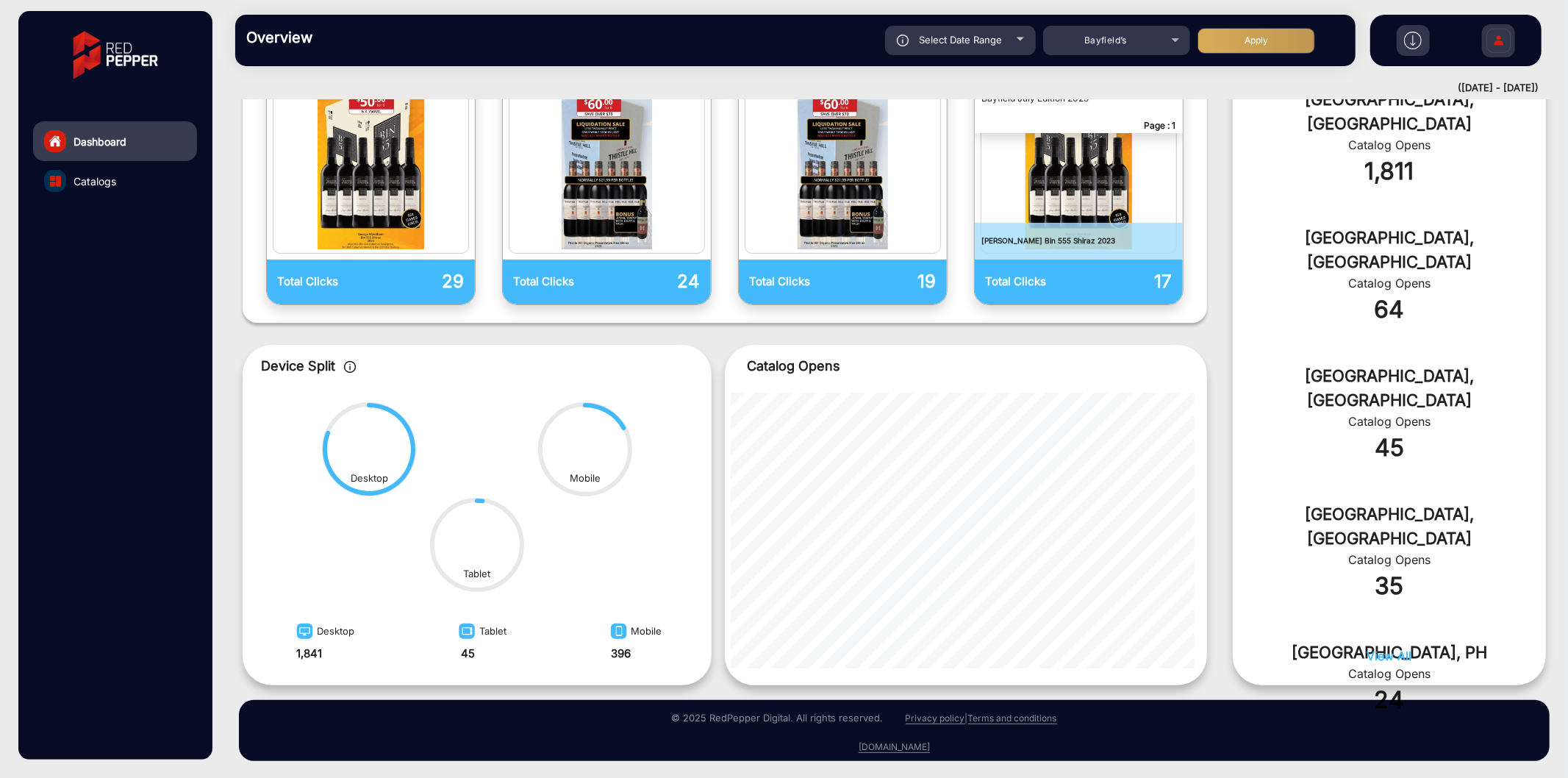
click at [1223, 37] on button "Apply" at bounding box center [1257, 40] width 118 height 26
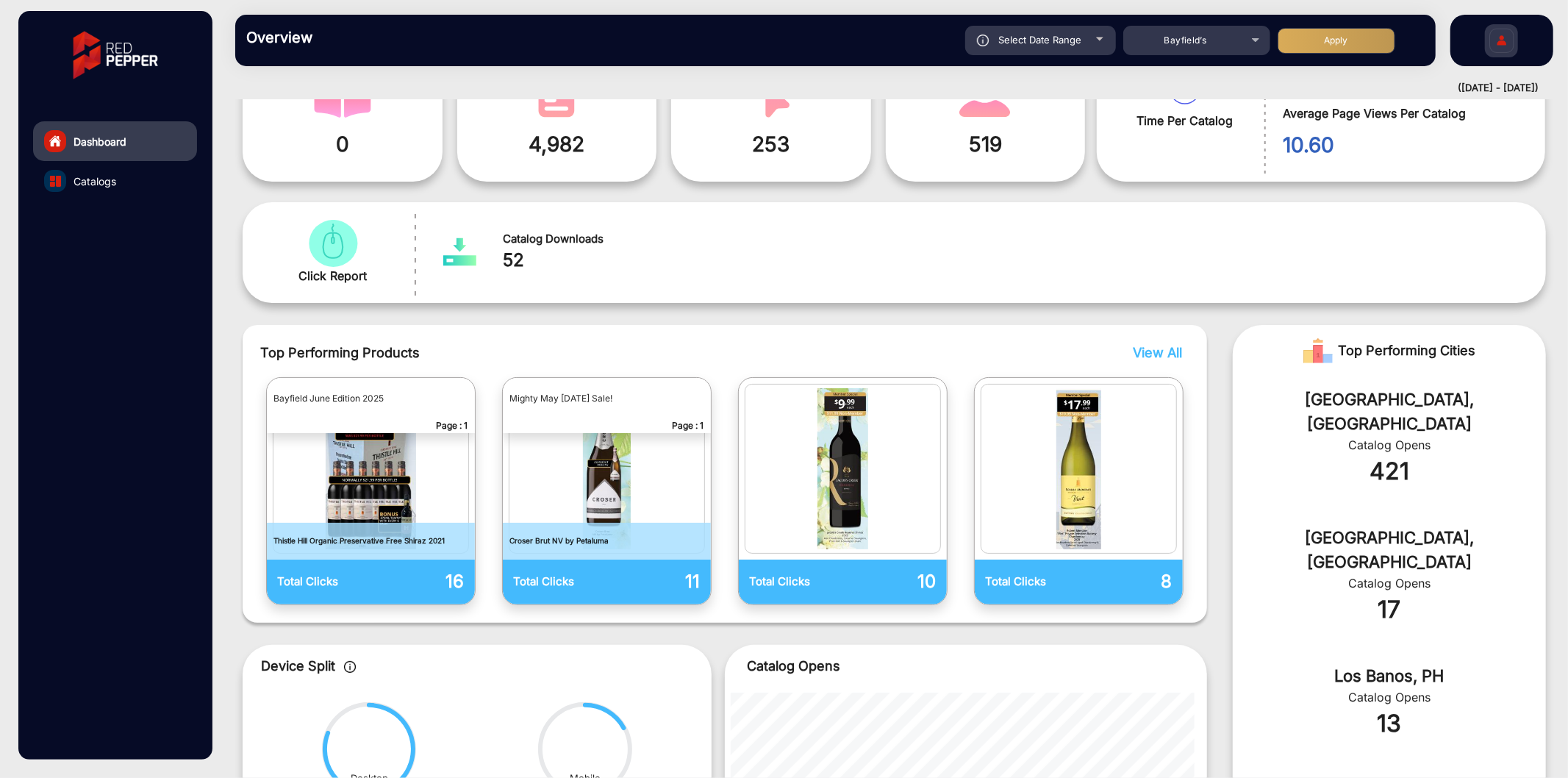
scroll to position [0, 0]
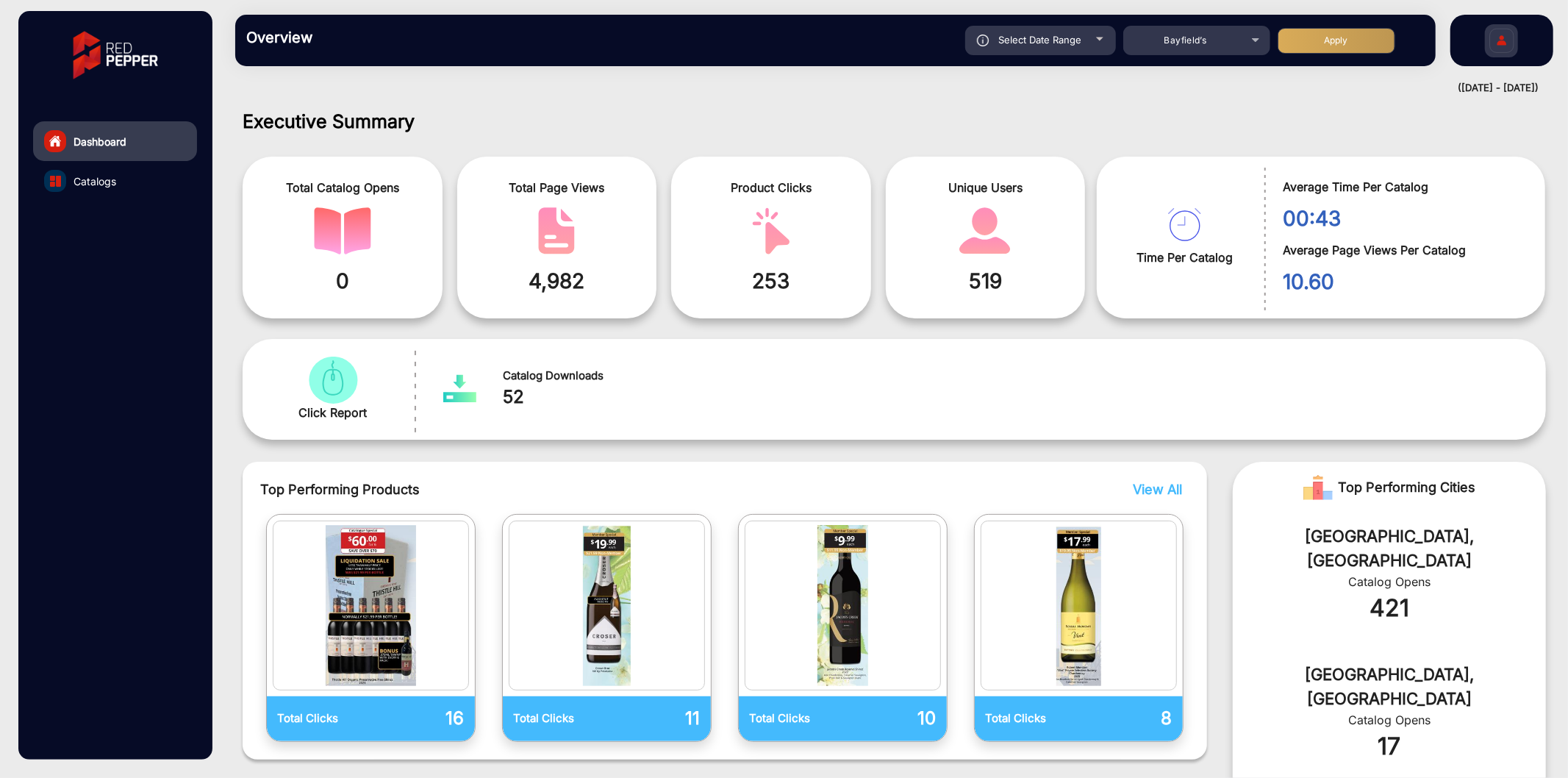
click at [1088, 40] on div "Select Date Range" at bounding box center [1040, 40] width 151 height 29
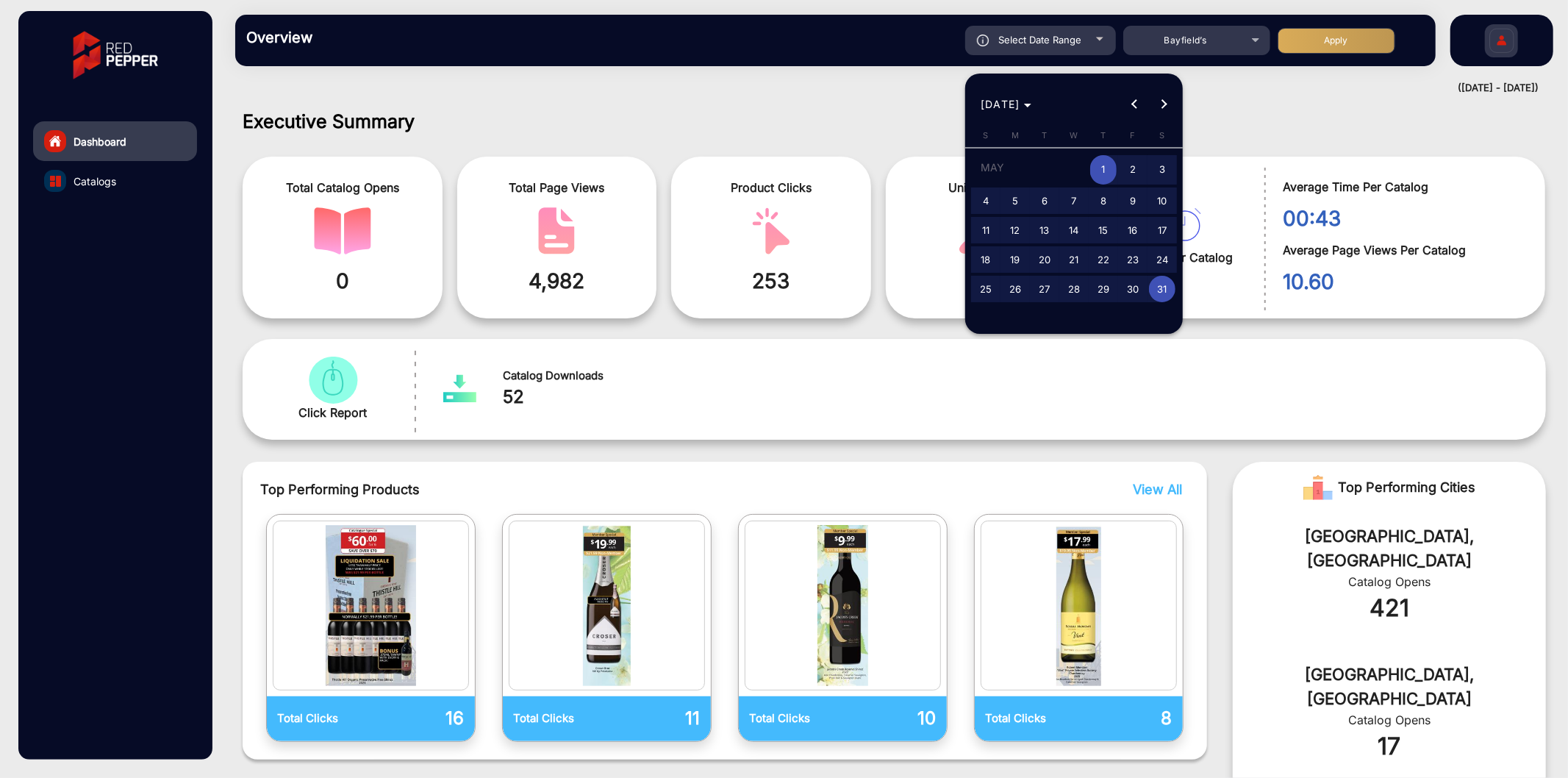
click at [1180, 38] on div at bounding box center [784, 389] width 1568 height 778
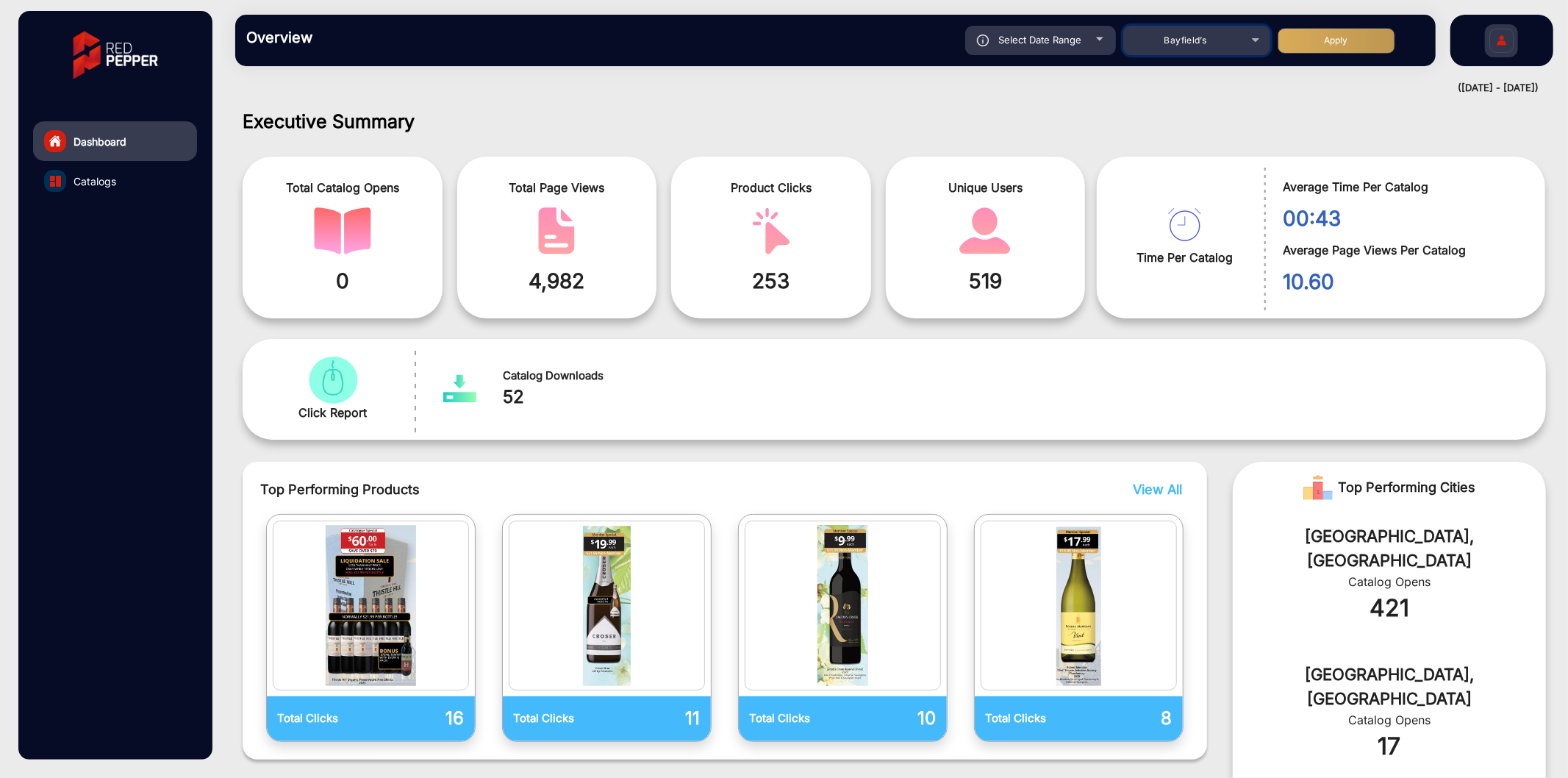
click at [1180, 38] on span "Bayfield’s" at bounding box center [1186, 40] width 43 height 11
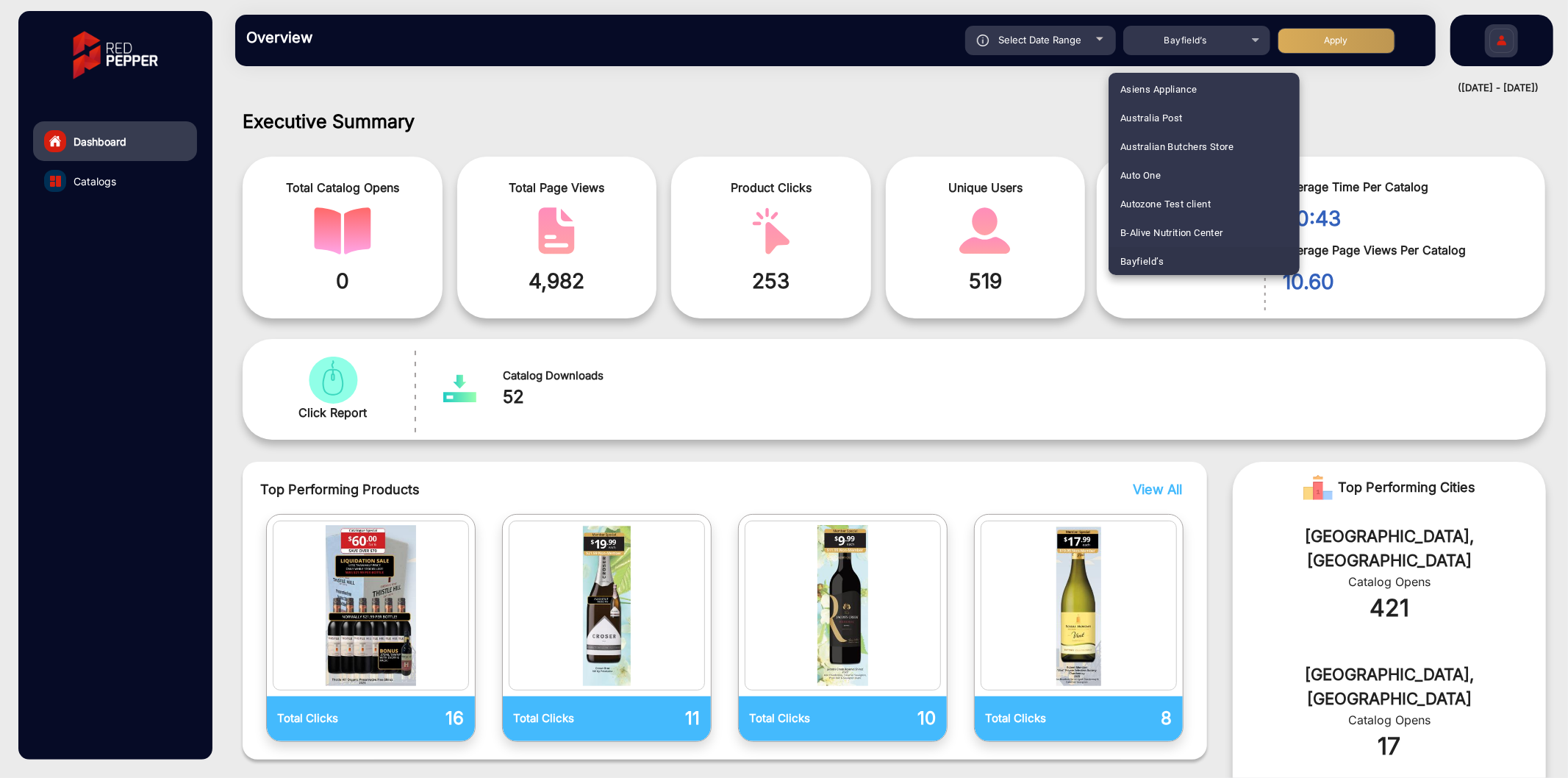
click at [677, 143] on div at bounding box center [784, 389] width 1568 height 778
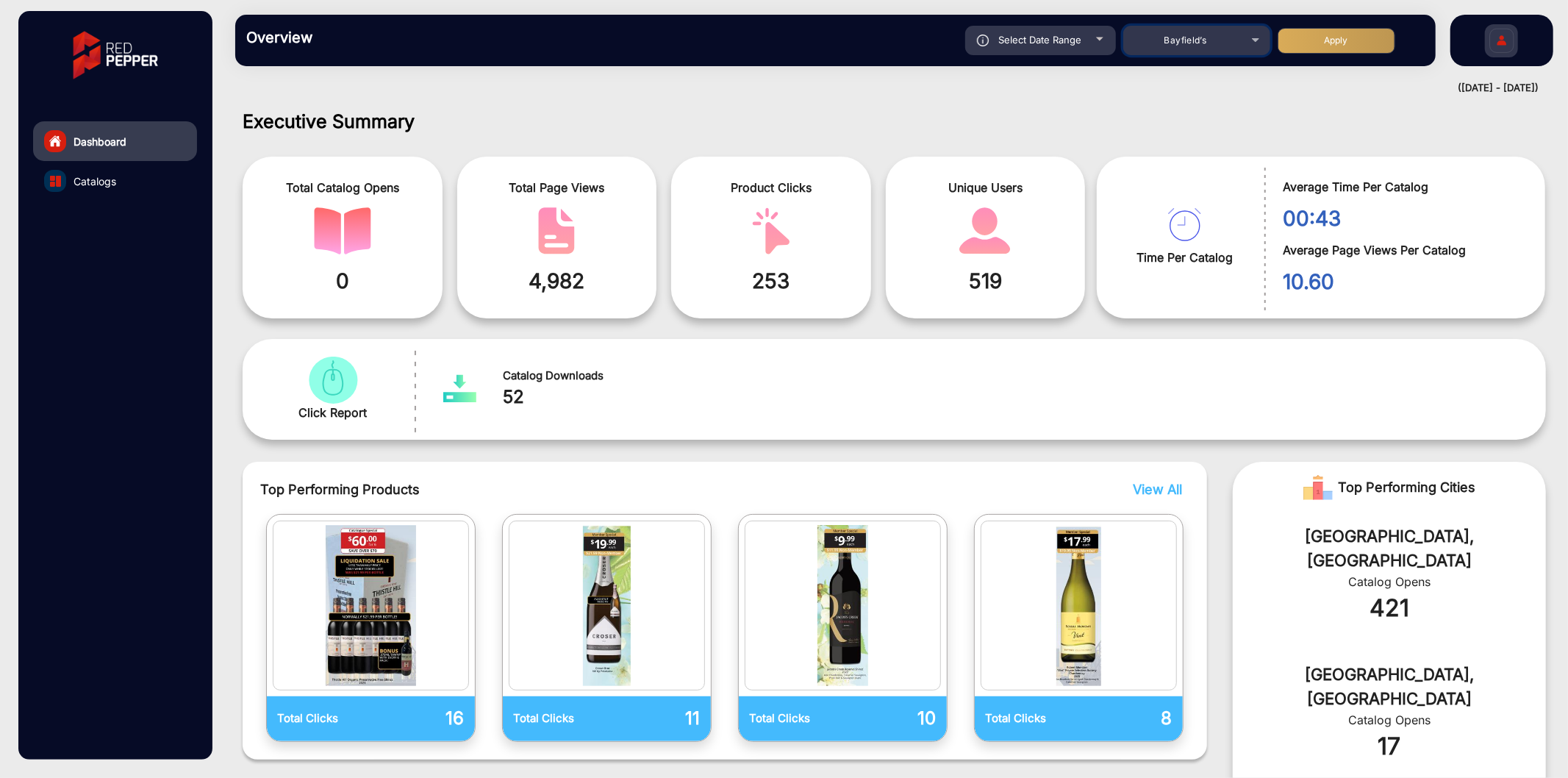
click at [1184, 49] on div "Bayfield’s" at bounding box center [1186, 40] width 118 height 18
click at [1184, 49] on div at bounding box center [784, 389] width 1568 height 778
click at [1184, 49] on div "Bayfield’s" at bounding box center [1186, 40] width 118 height 18
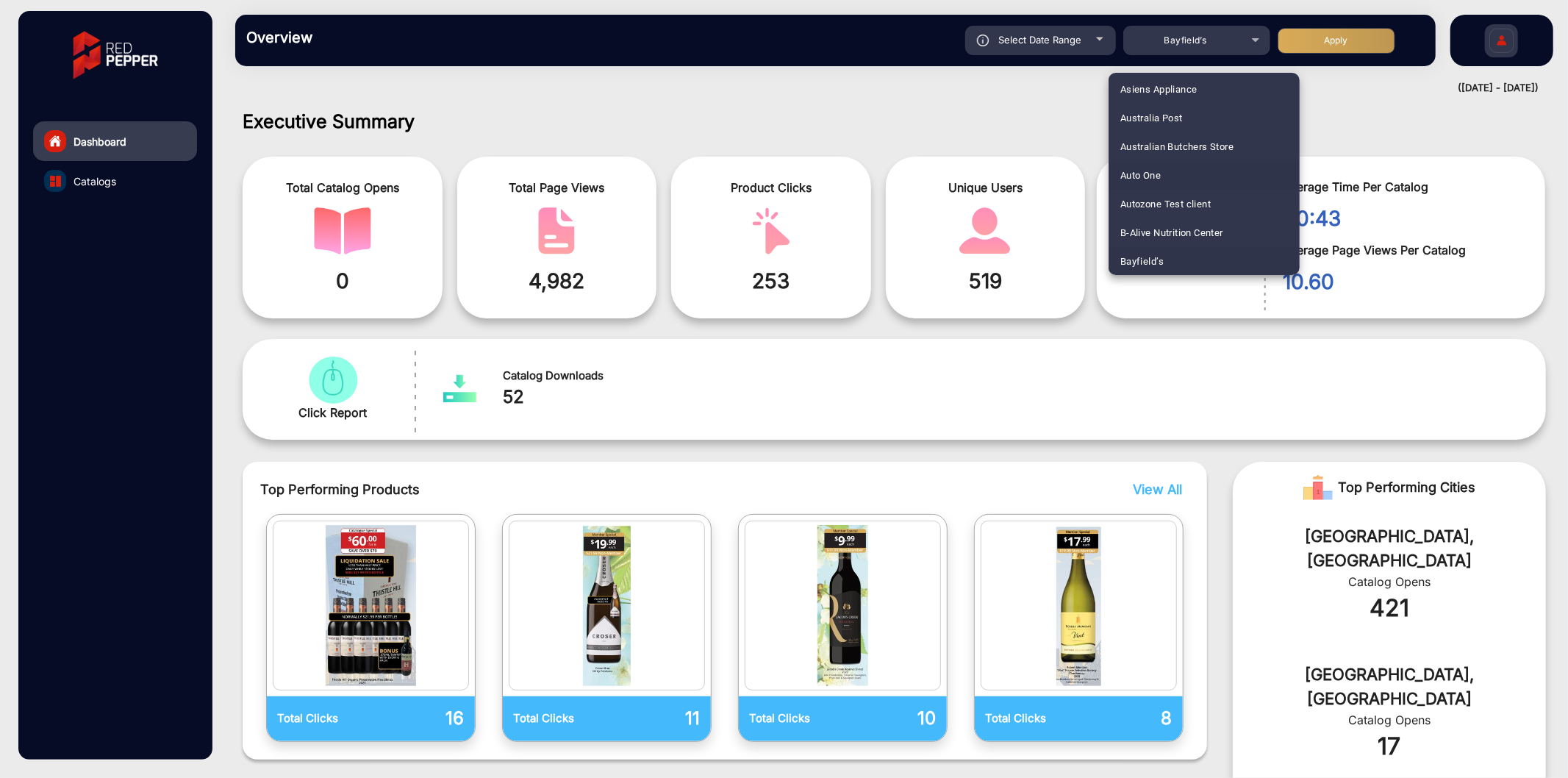
scroll to position [399, 0]
click at [1154, 185] on span "[PERSON_NAME]’s Member" at bounding box center [1181, 181] width 121 height 29
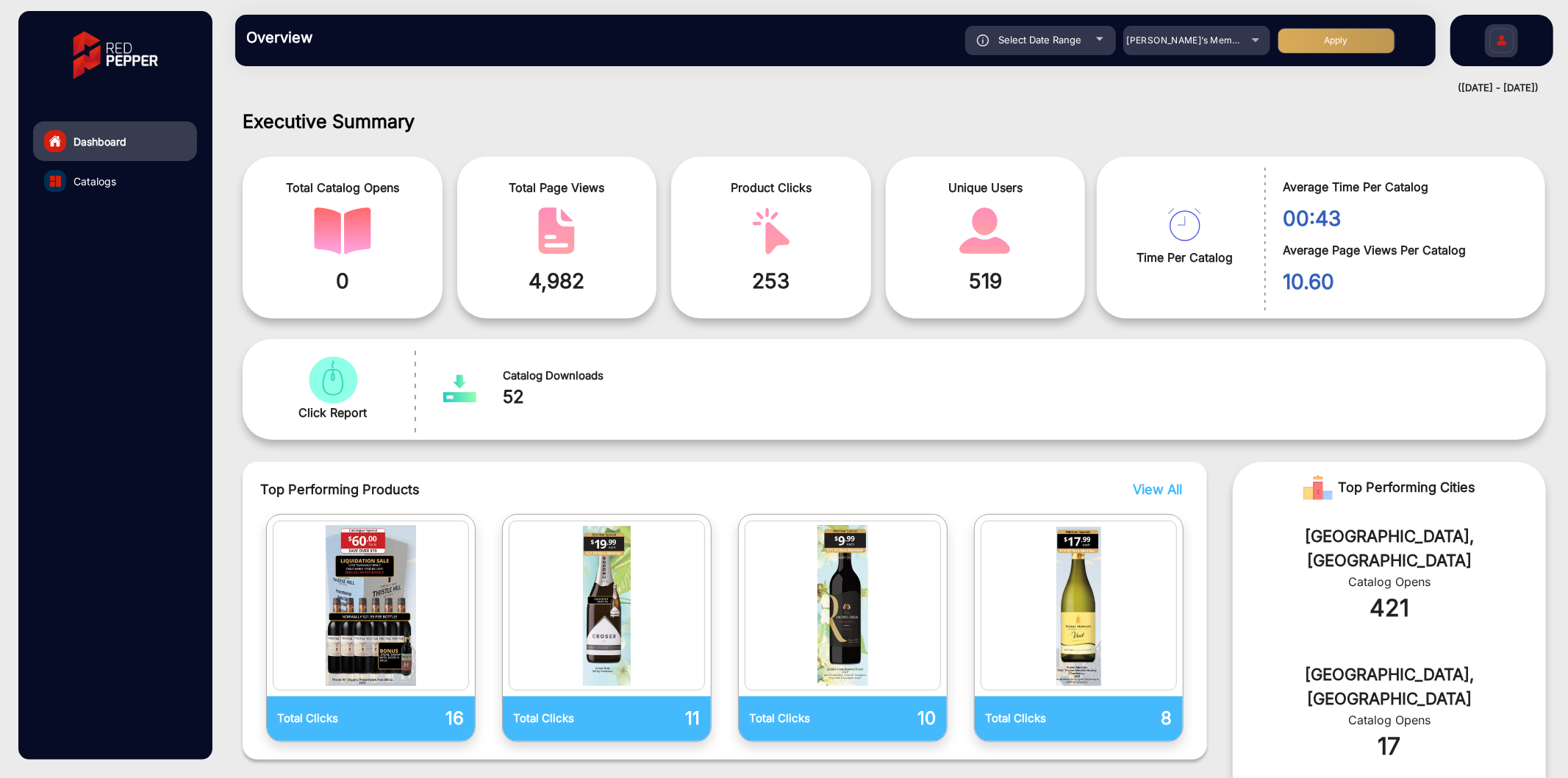
click at [1322, 40] on button "Apply" at bounding box center [1337, 40] width 118 height 26
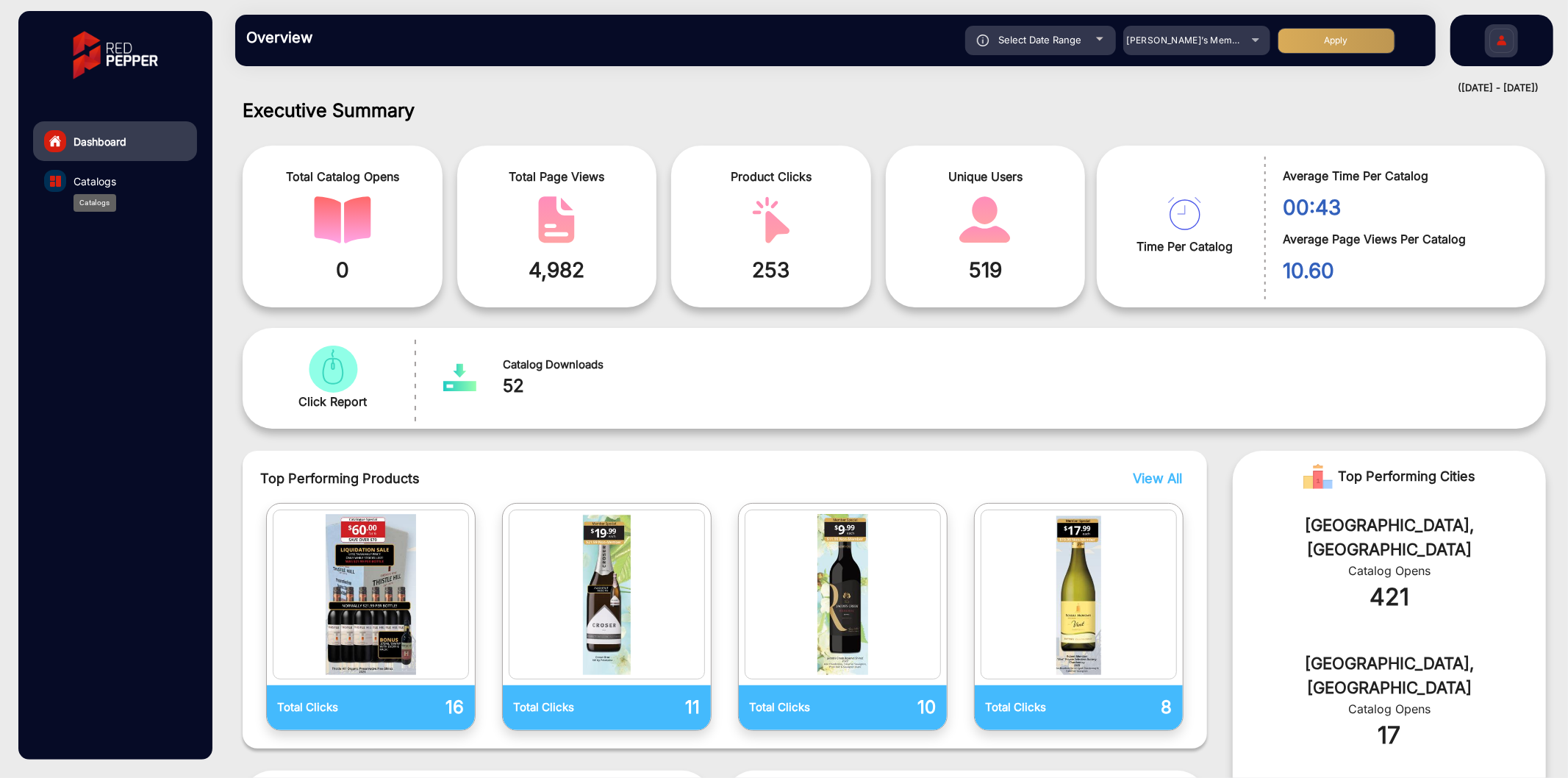
click at [107, 175] on span "Catalogs" at bounding box center [95, 181] width 43 height 15
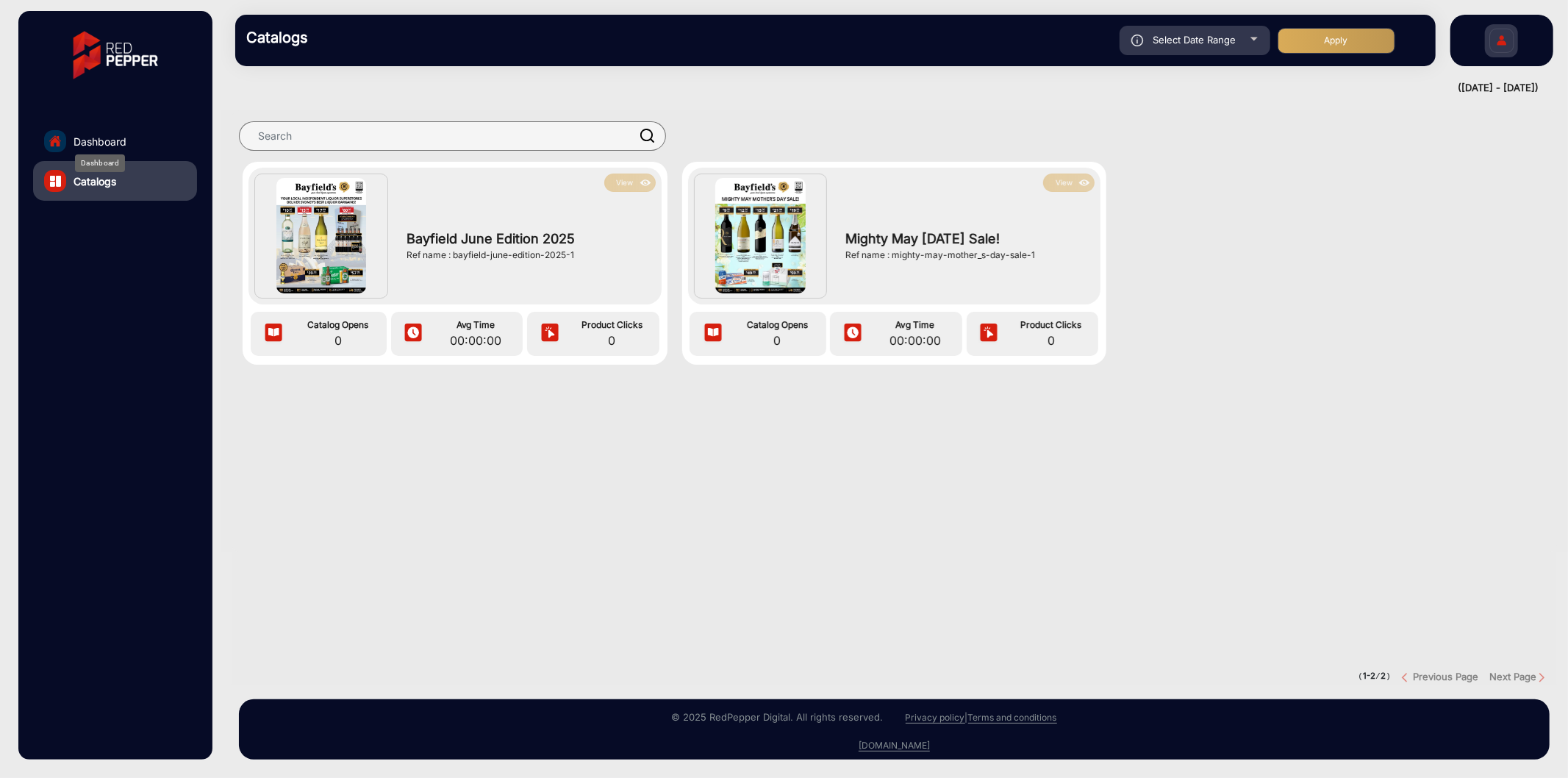
click at [91, 140] on span "Dashboard" at bounding box center [100, 141] width 53 height 15
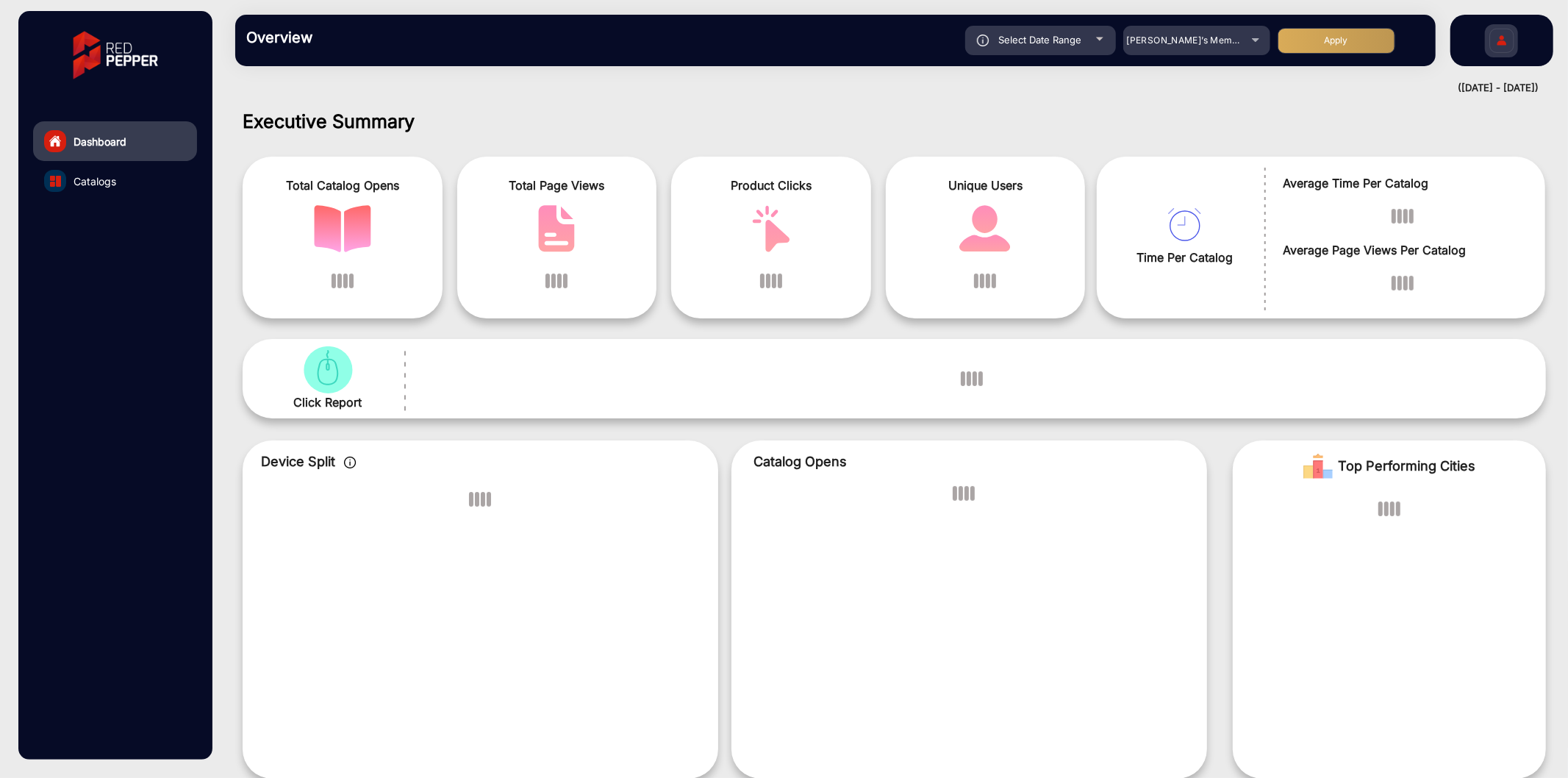
scroll to position [11, 0]
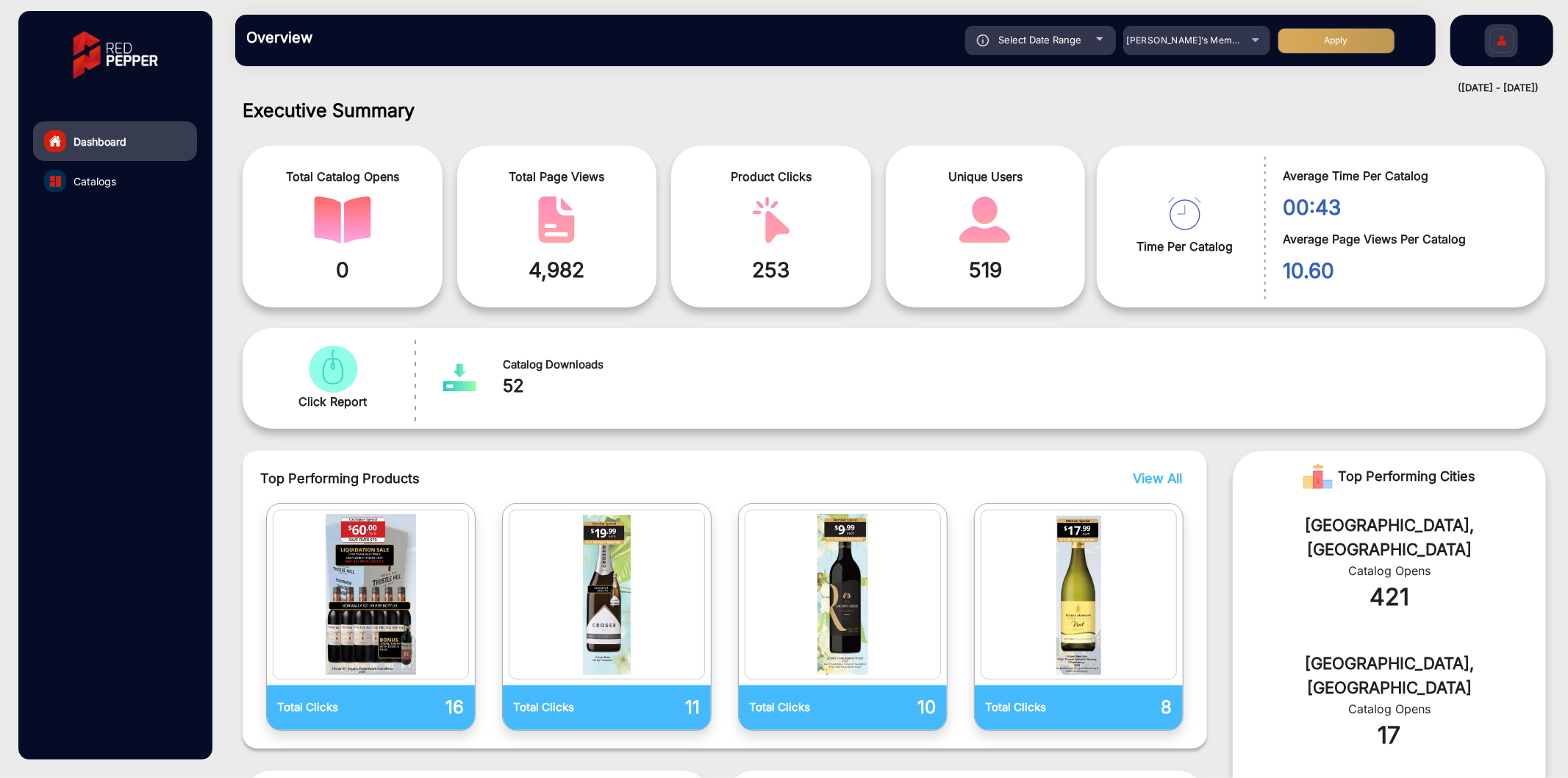
click at [1071, 35] on span "Select Date Range" at bounding box center [1040, 40] width 83 height 12
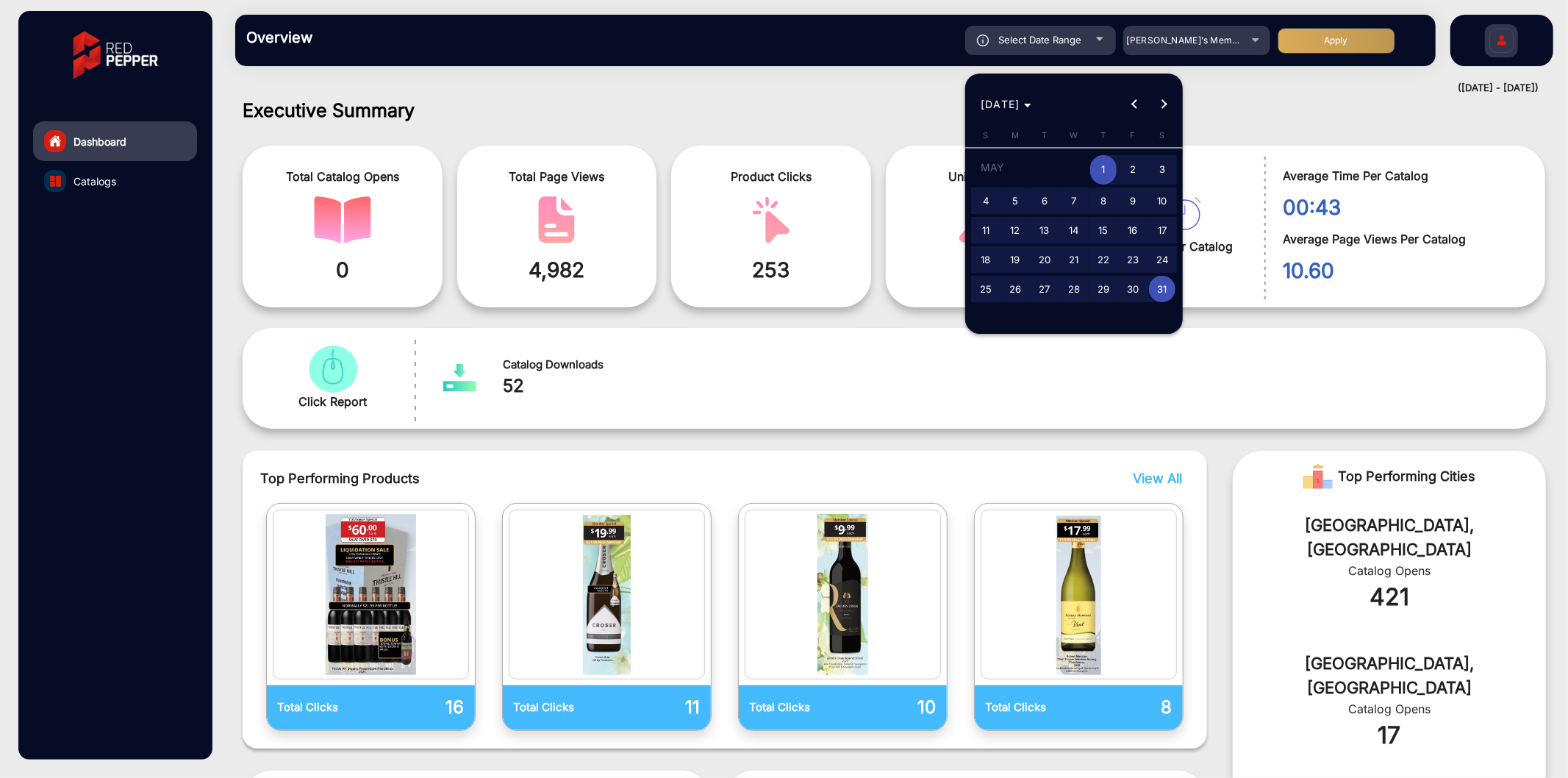
click at [1262, 71] on div at bounding box center [784, 389] width 1568 height 778
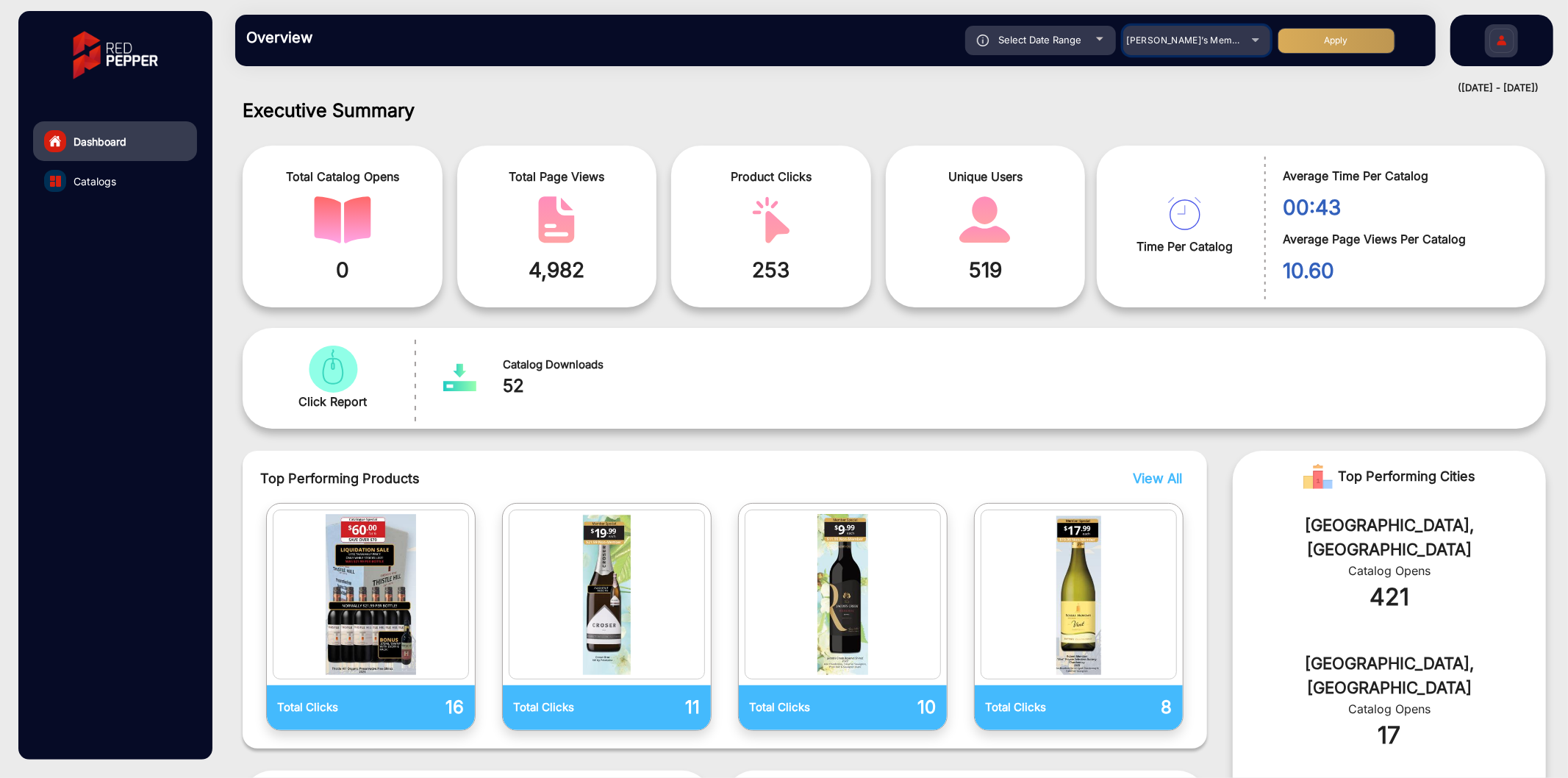
click at [1217, 39] on span "[PERSON_NAME]’s Member" at bounding box center [1187, 40] width 121 height 11
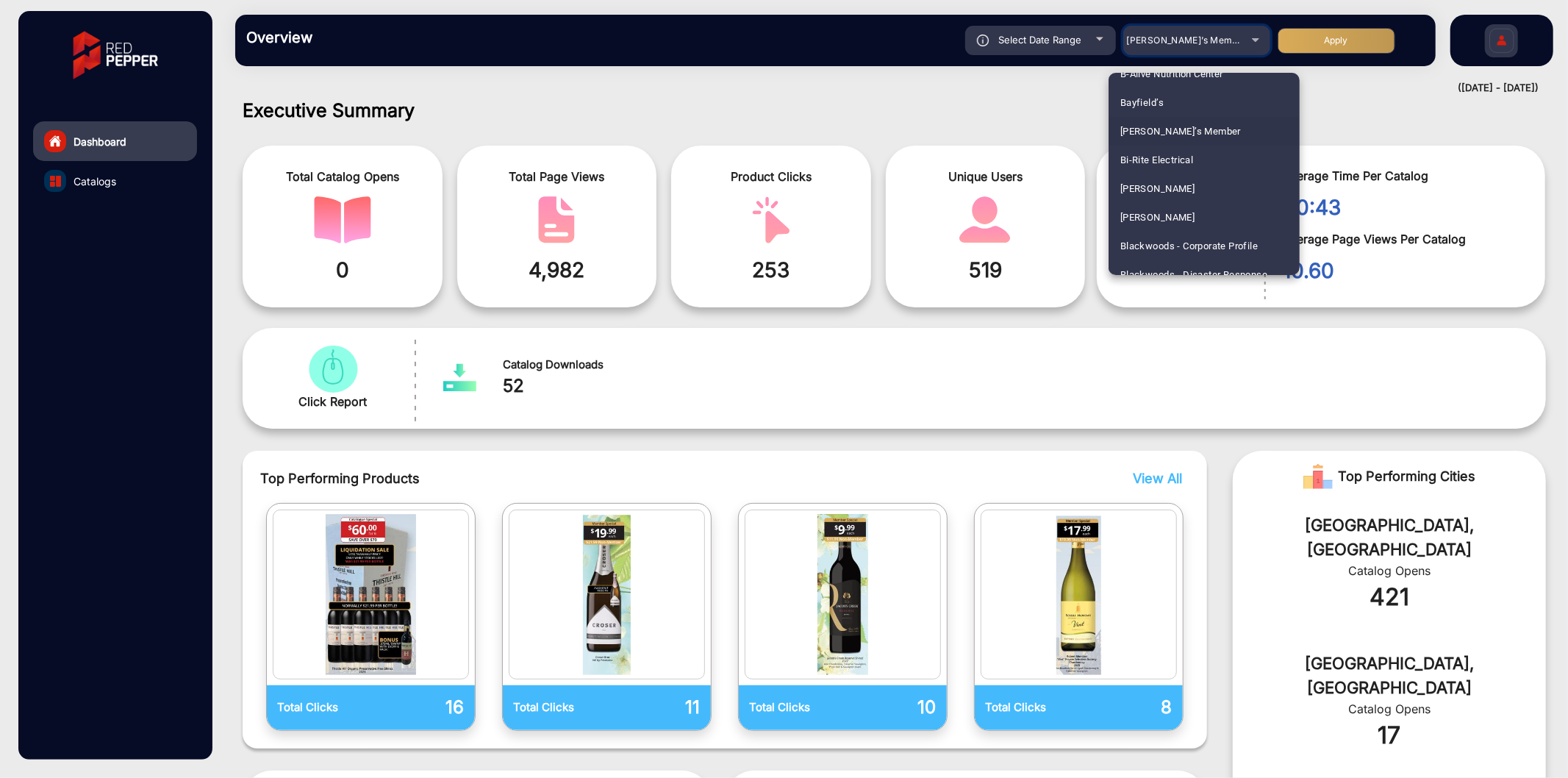
scroll to position [319, 0]
click at [1163, 221] on span "Bayfield’s" at bounding box center [1142, 232] width 43 height 29
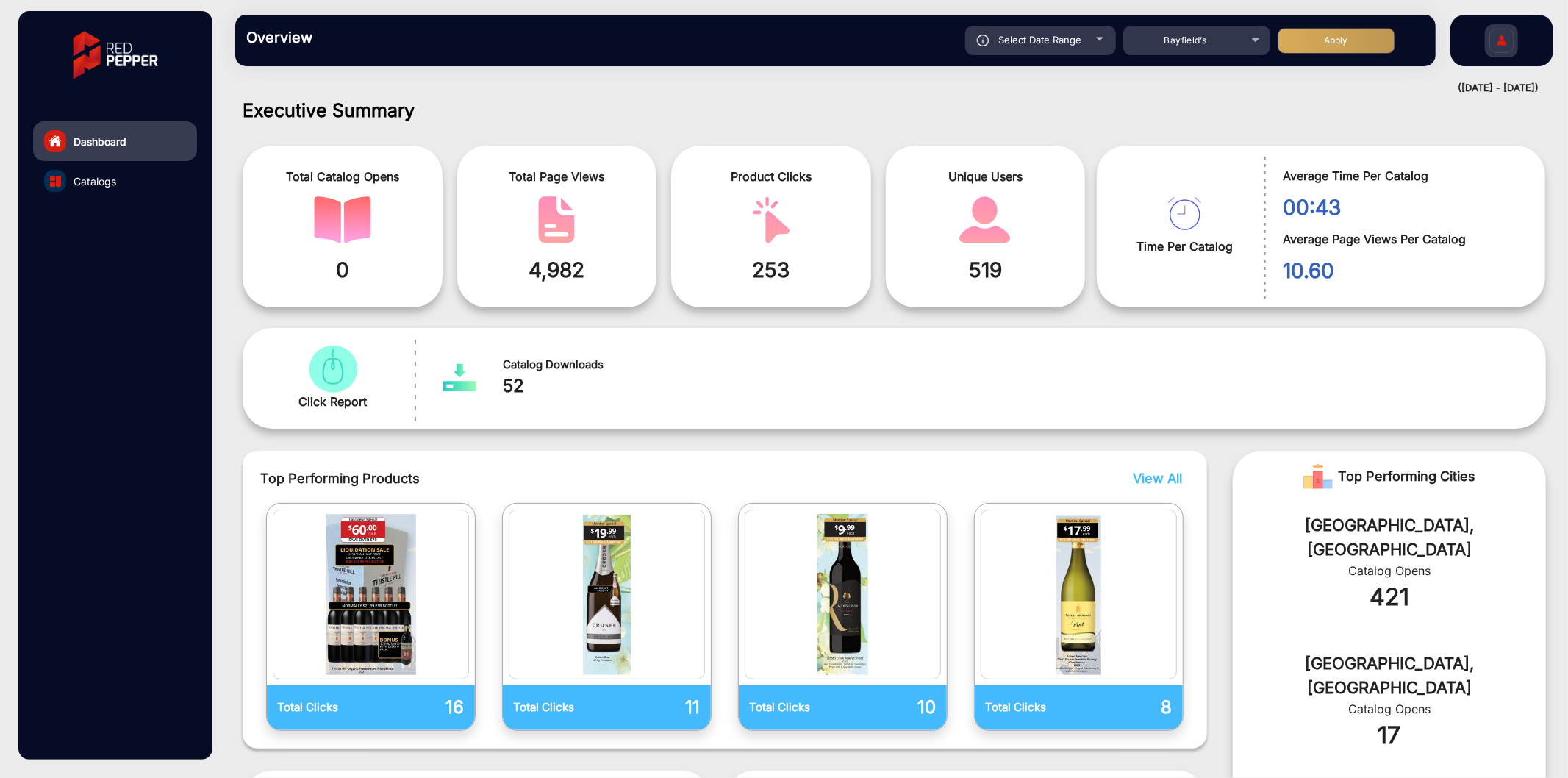
click at [1335, 46] on button "Apply" at bounding box center [1337, 40] width 118 height 26
click at [82, 175] on span "Catalogs" at bounding box center [95, 181] width 43 height 15
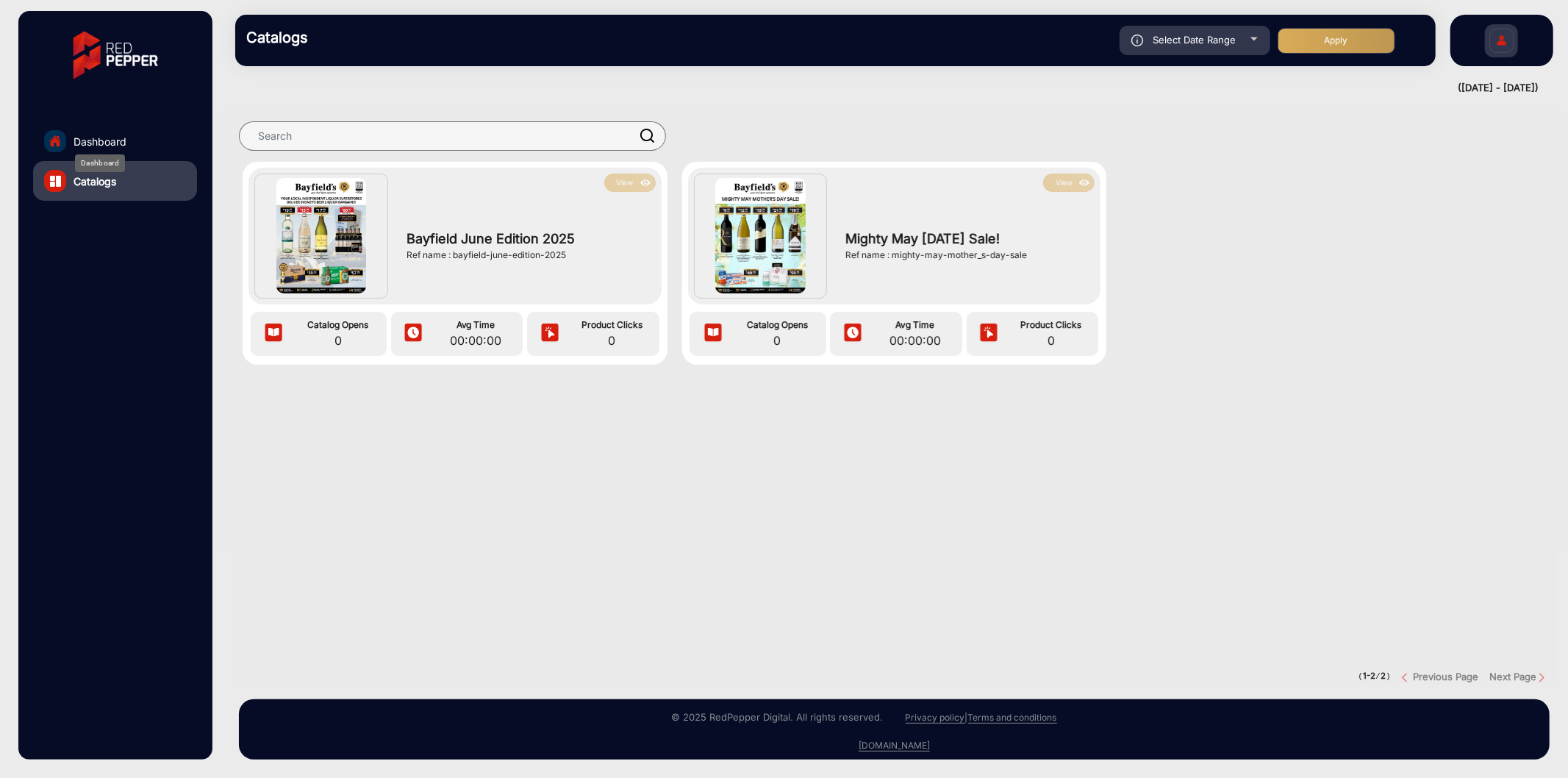
click at [85, 141] on span "Dashboard" at bounding box center [100, 141] width 53 height 15
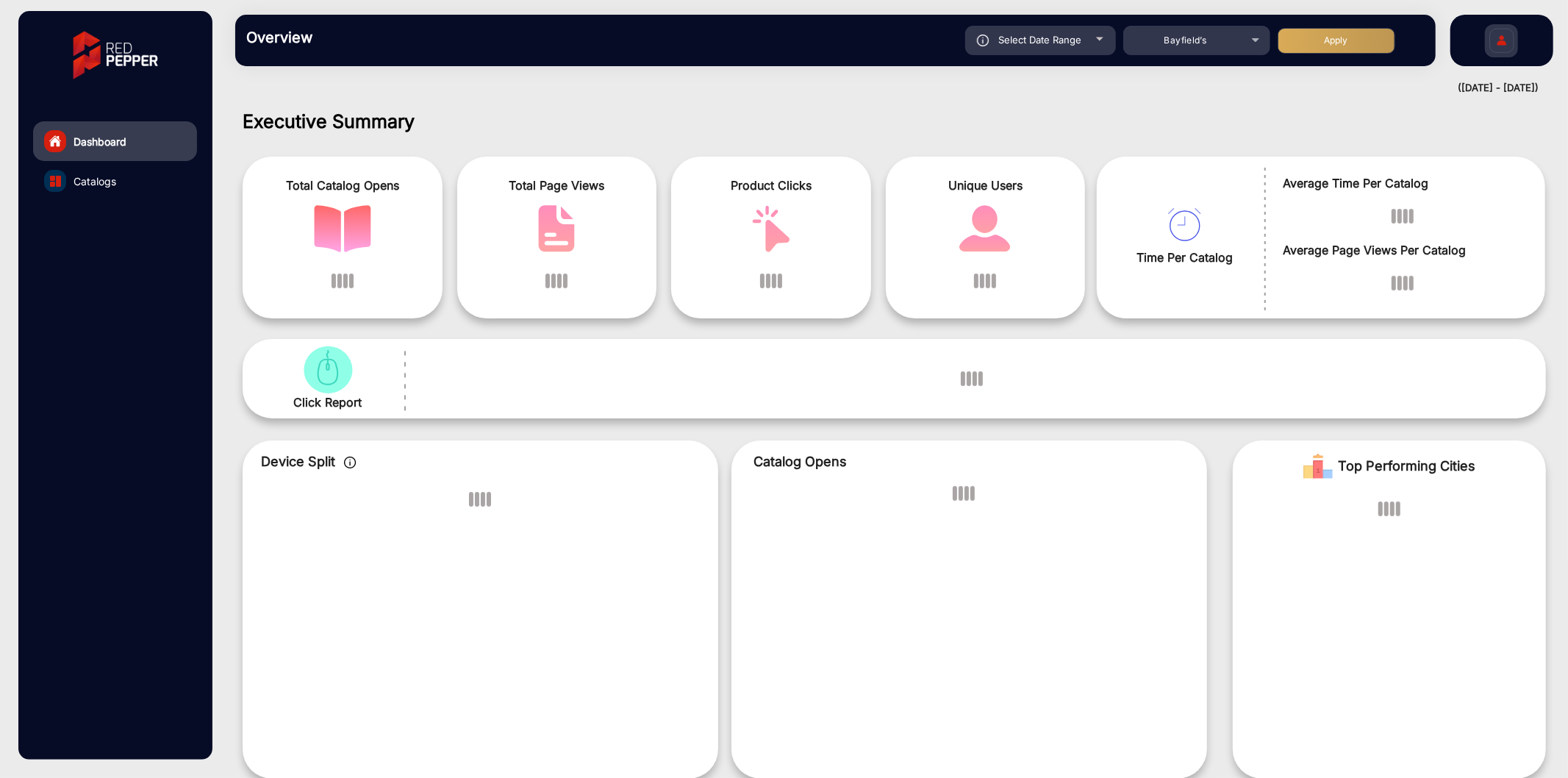
scroll to position [11, 0]
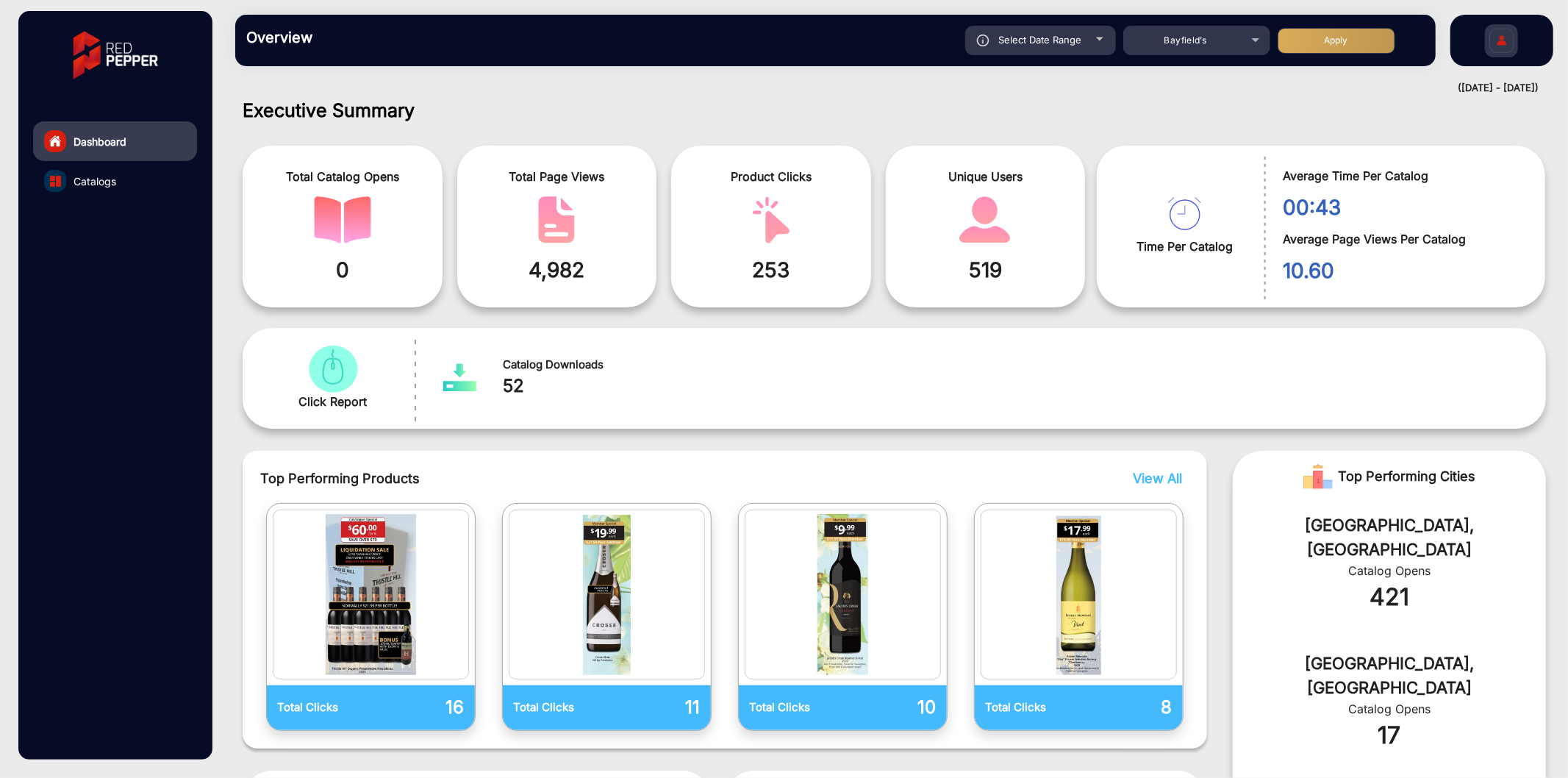
click at [87, 174] on span "Catalogs" at bounding box center [95, 181] width 43 height 15
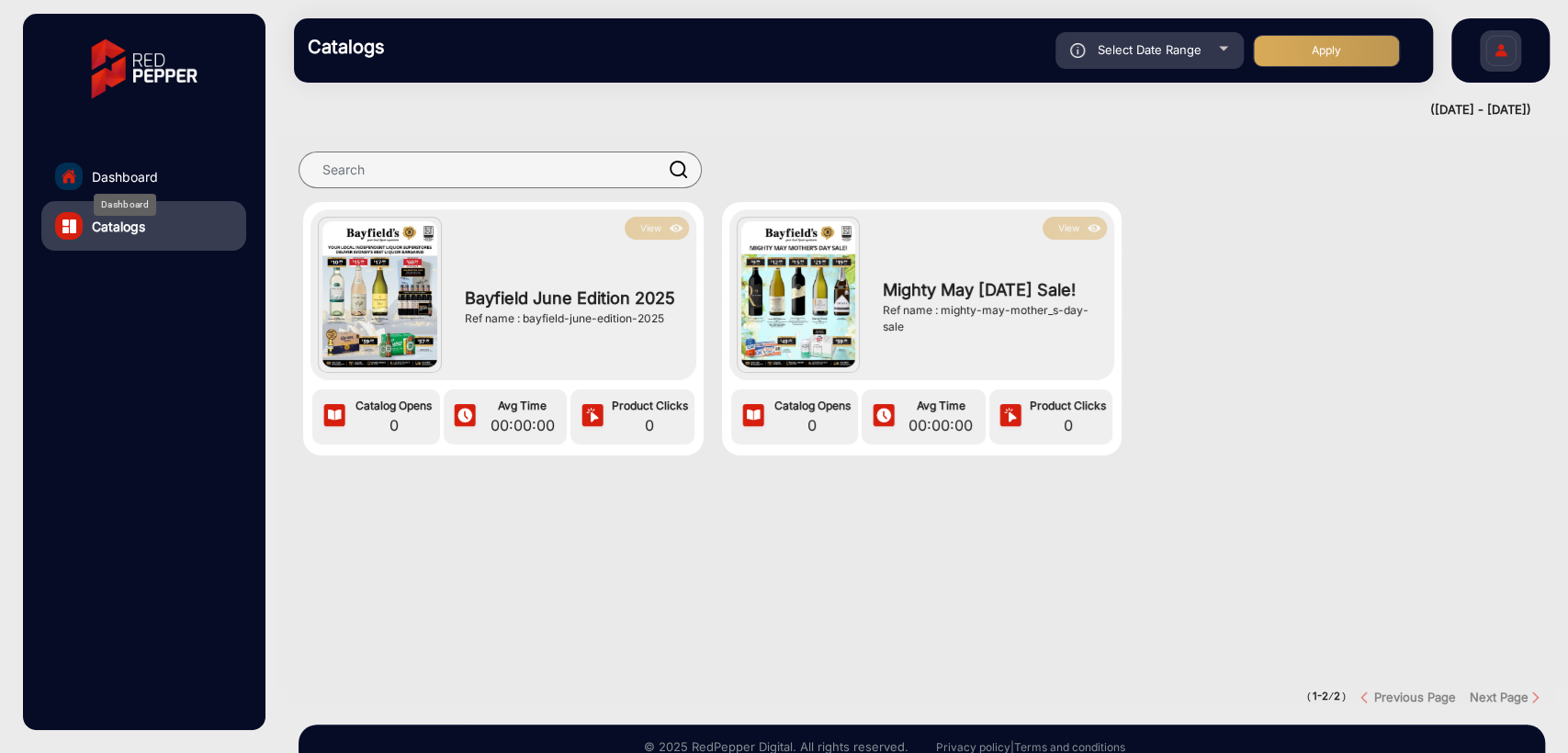
click at [105, 172] on span "Dashboard" at bounding box center [125, 177] width 66 height 19
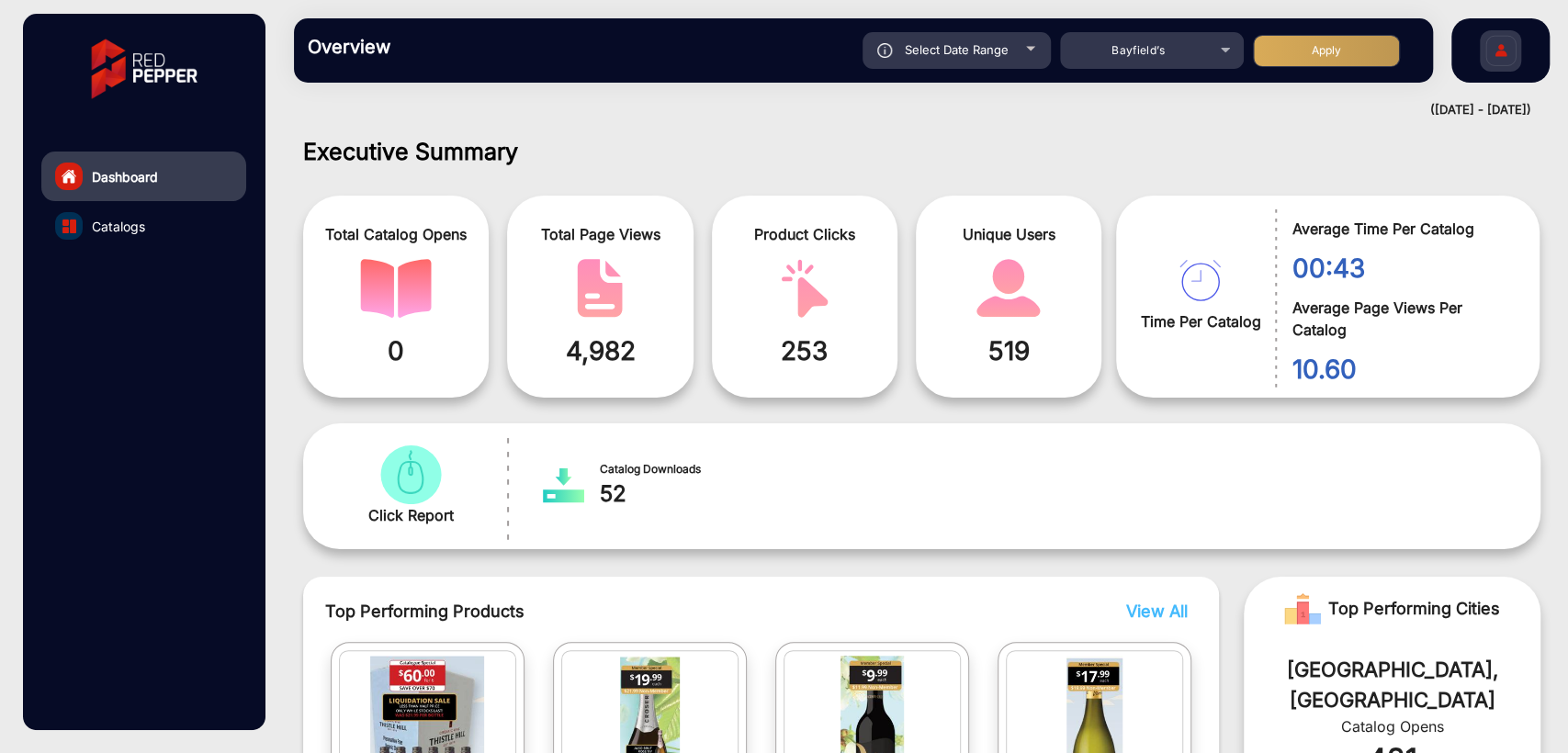
scroll to position [14, 0]
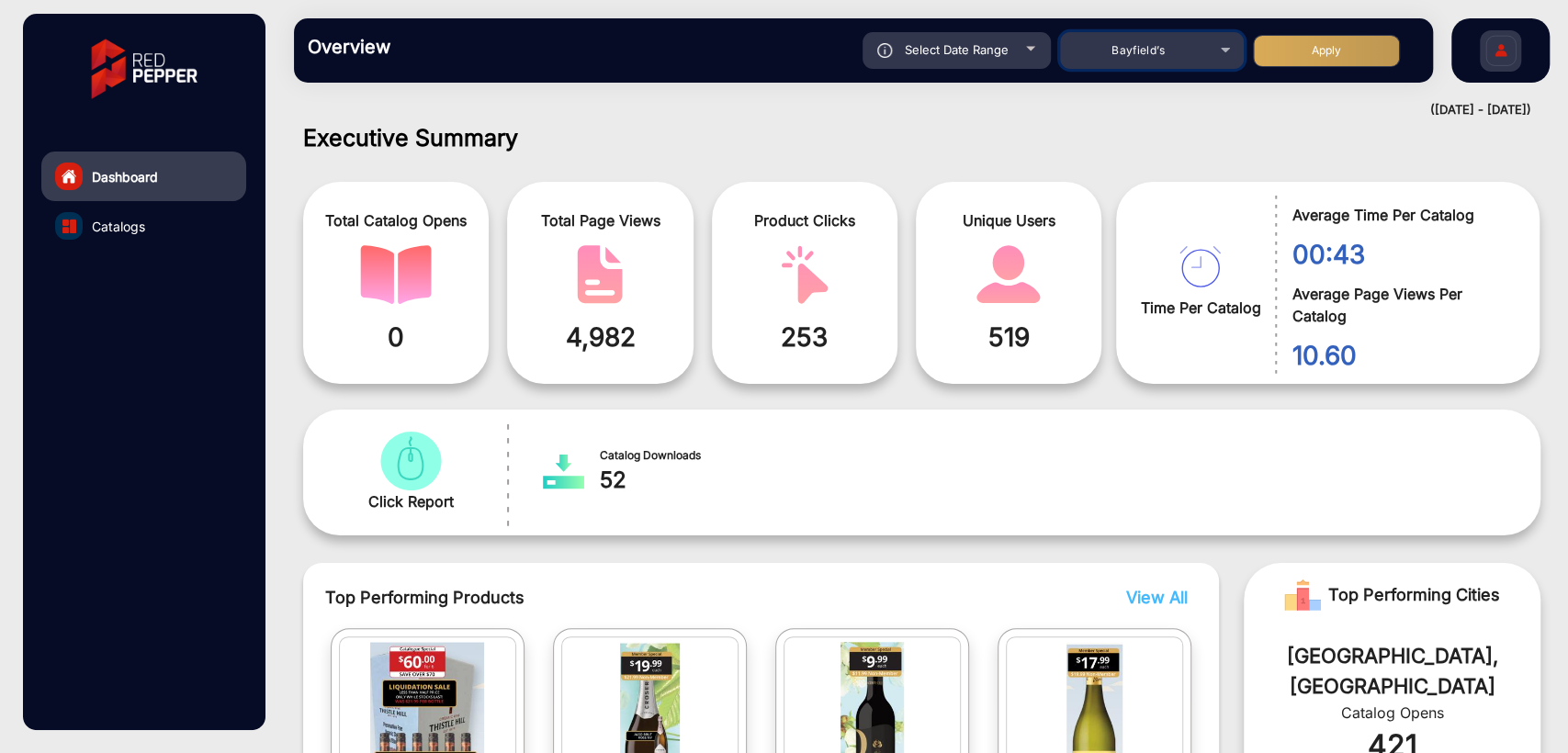
click at [1175, 56] on div "Bayfield’s" at bounding box center [1139, 51] width 147 height 22
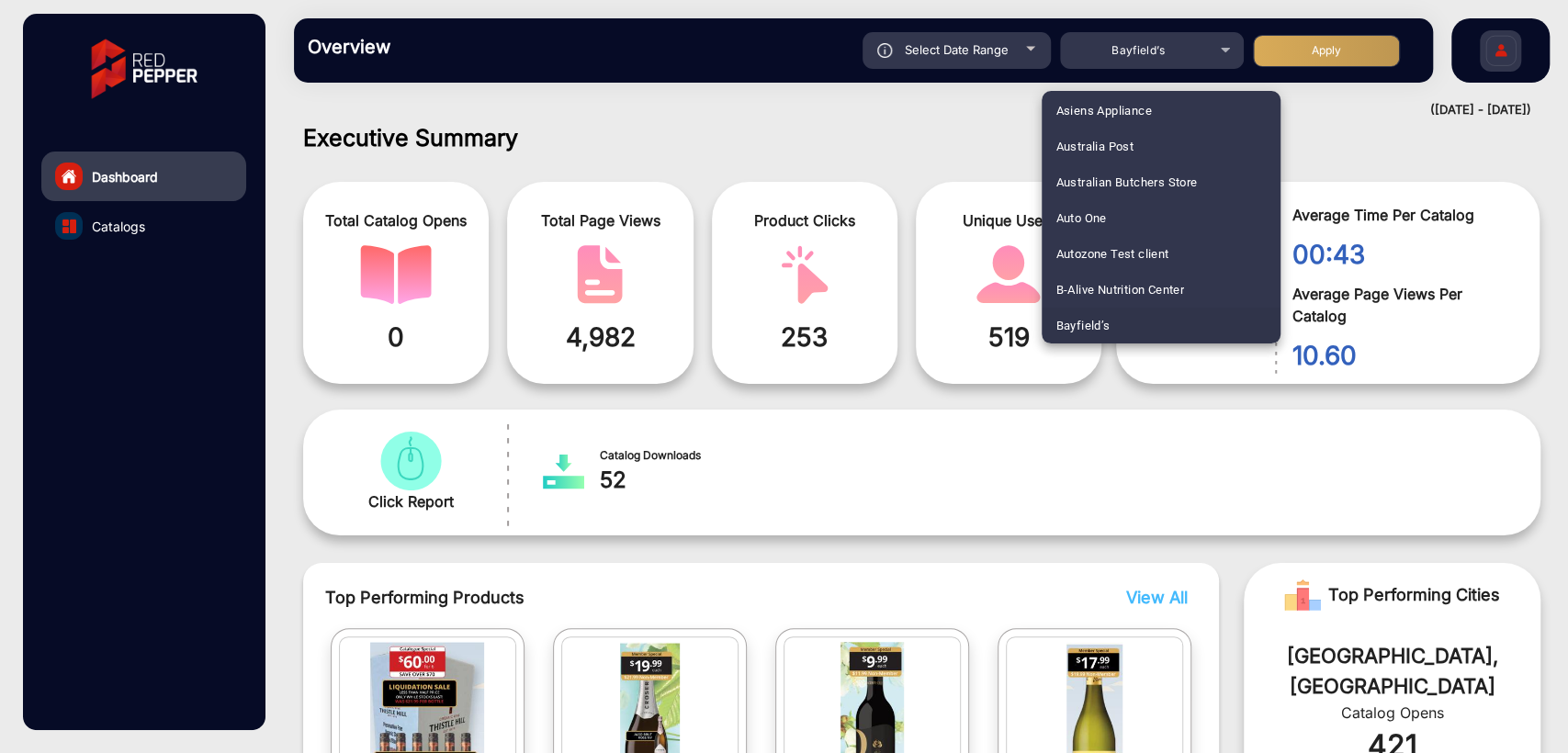
scroll to position [6, 0]
click at [1127, 215] on span "Alliance Pharmacy" at bounding box center [1108, 218] width 103 height 36
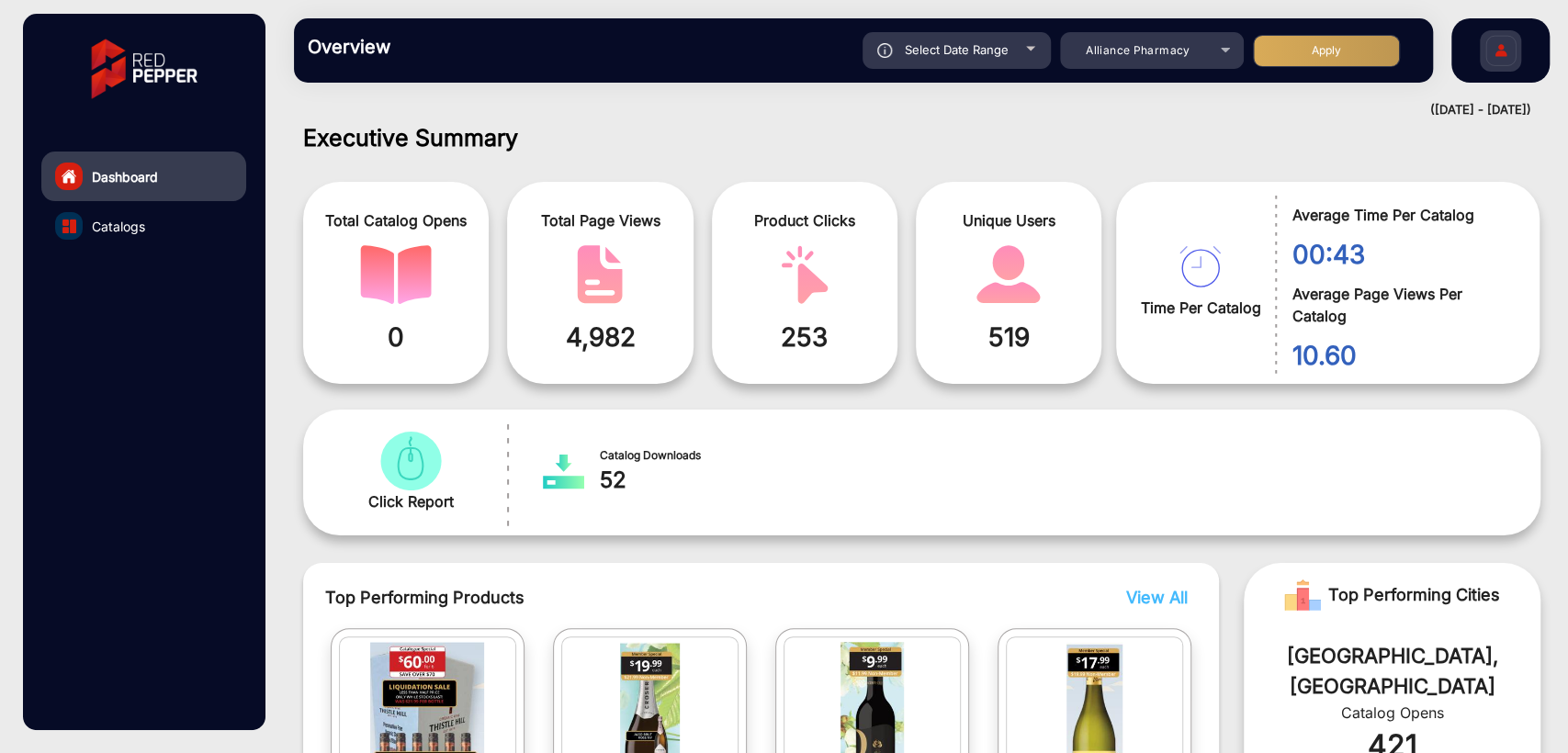
click at [1299, 56] on button "Apply" at bounding box center [1326, 51] width 147 height 32
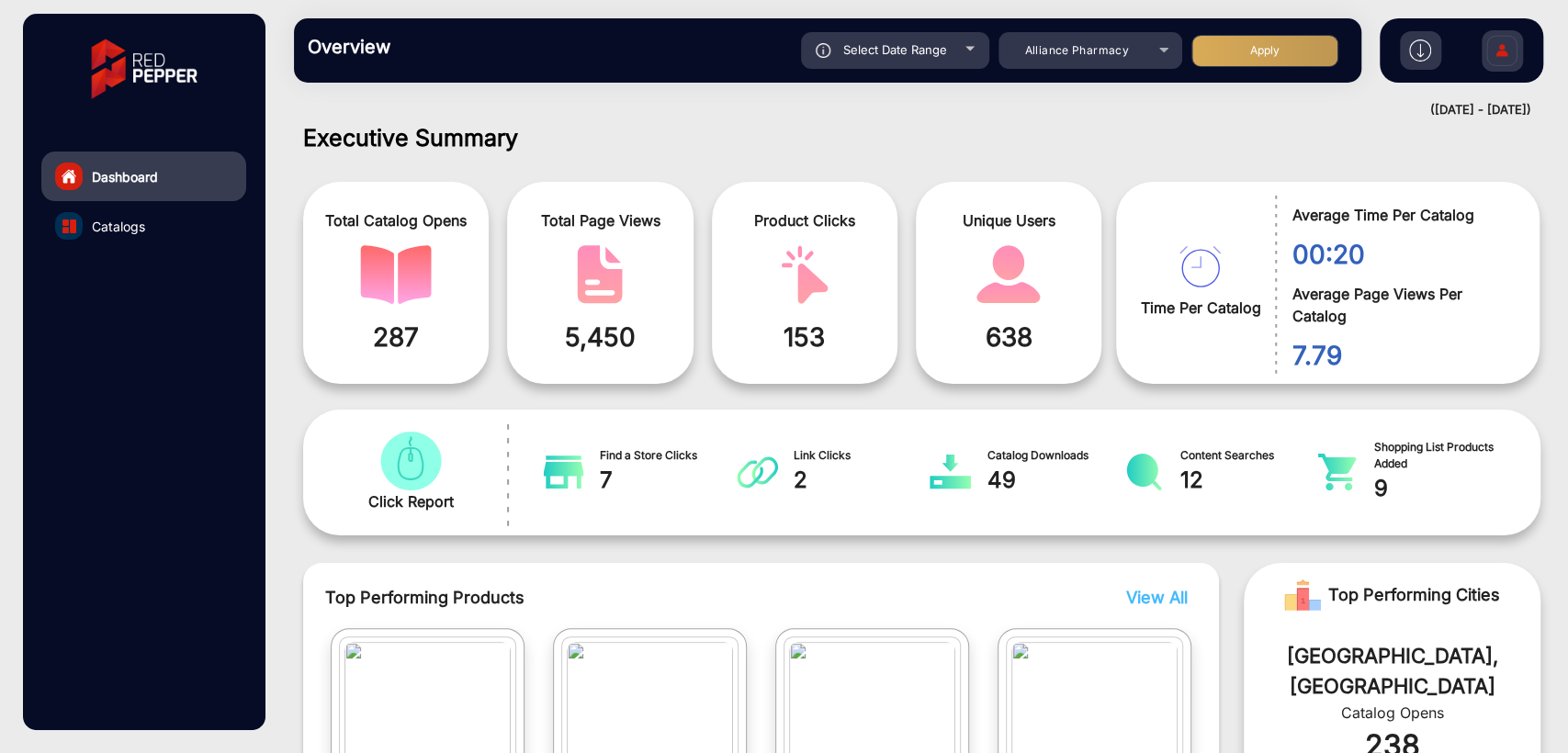
click at [971, 57] on div "Select Date Range" at bounding box center [895, 51] width 189 height 37
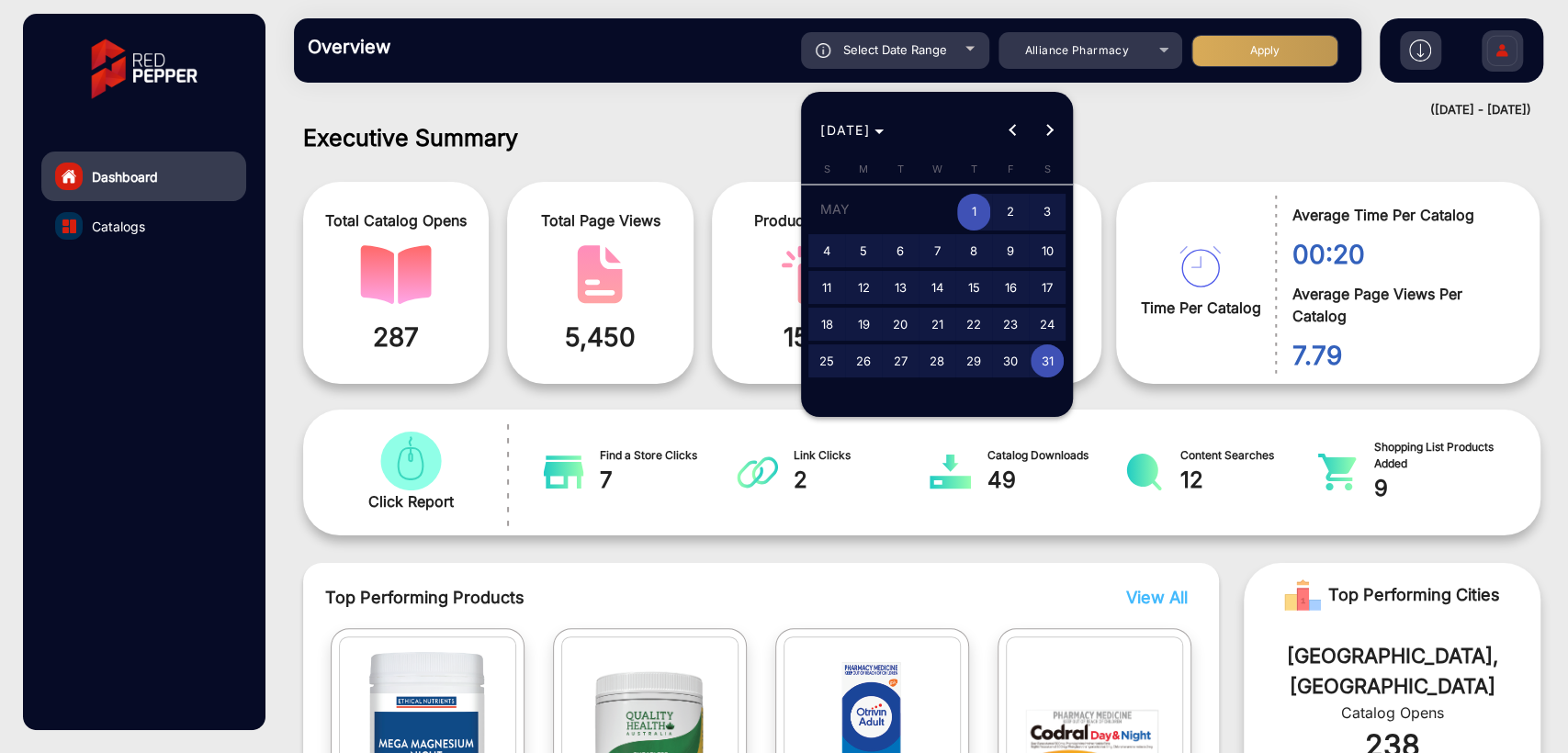
click at [970, 218] on span "1" at bounding box center [974, 212] width 33 height 38
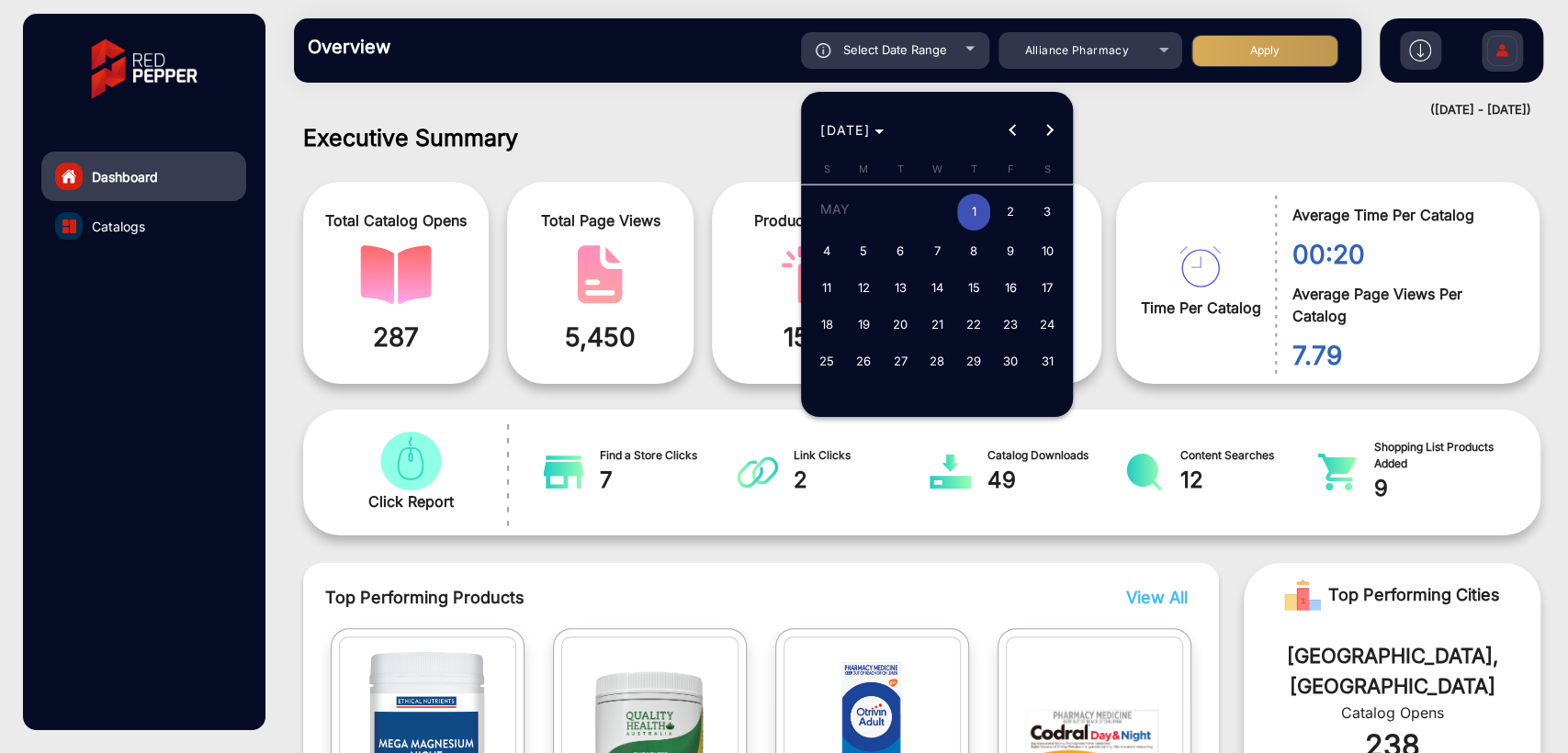
click at [970, 218] on span "1" at bounding box center [974, 212] width 33 height 38
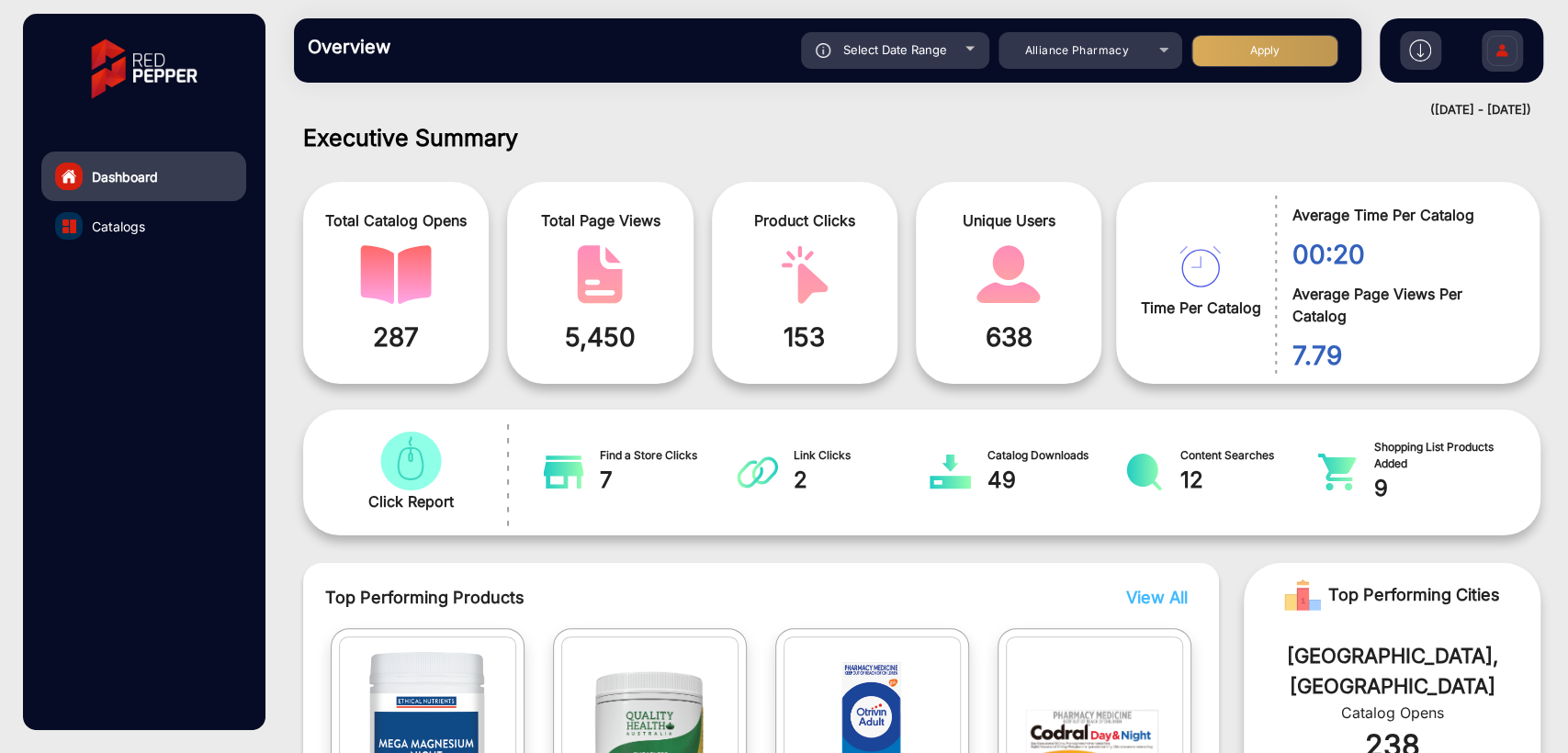
type input "[DATE]"
click at [1240, 59] on button "Apply" at bounding box center [1265, 51] width 147 height 32
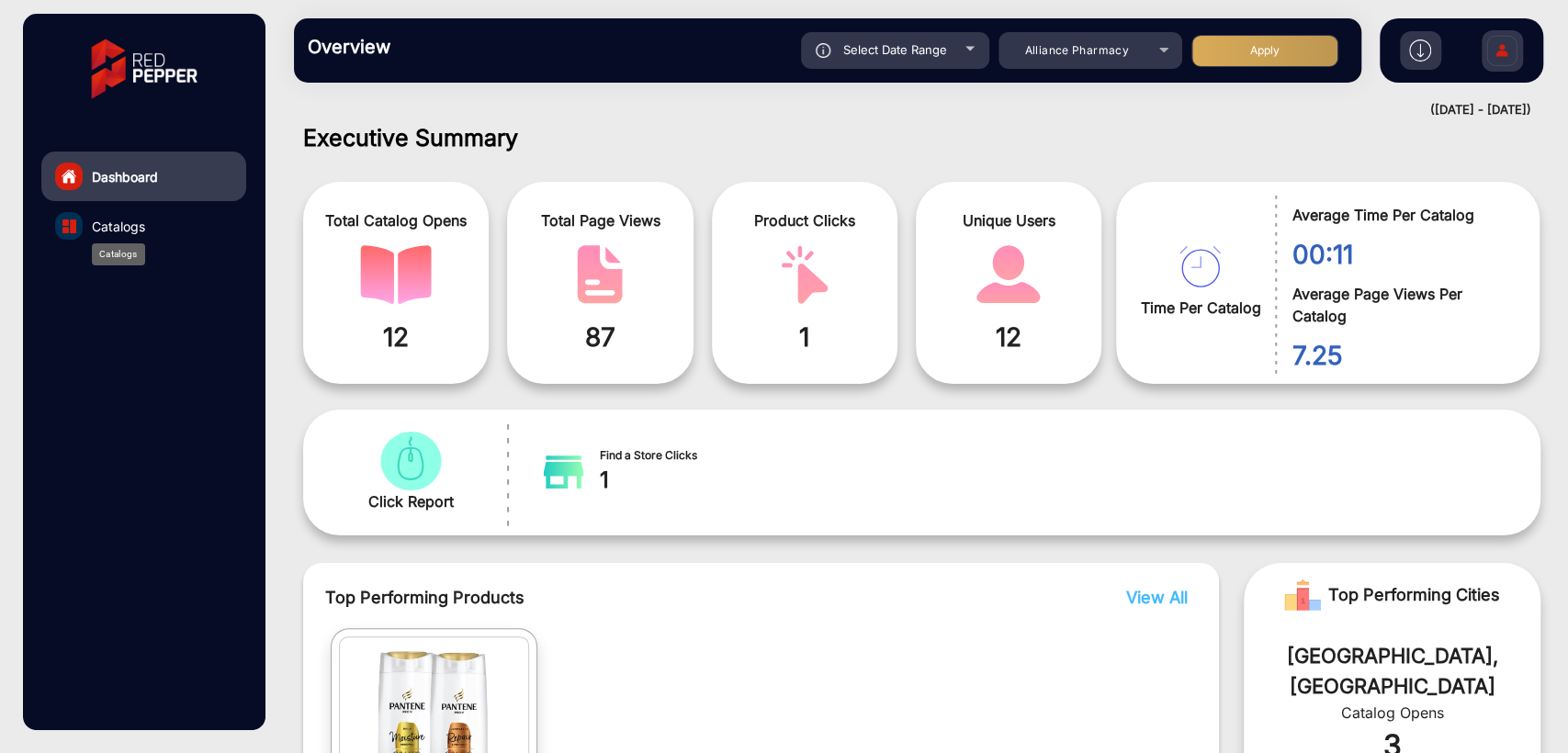
click at [113, 229] on span "Catalogs" at bounding box center [119, 226] width 53 height 19
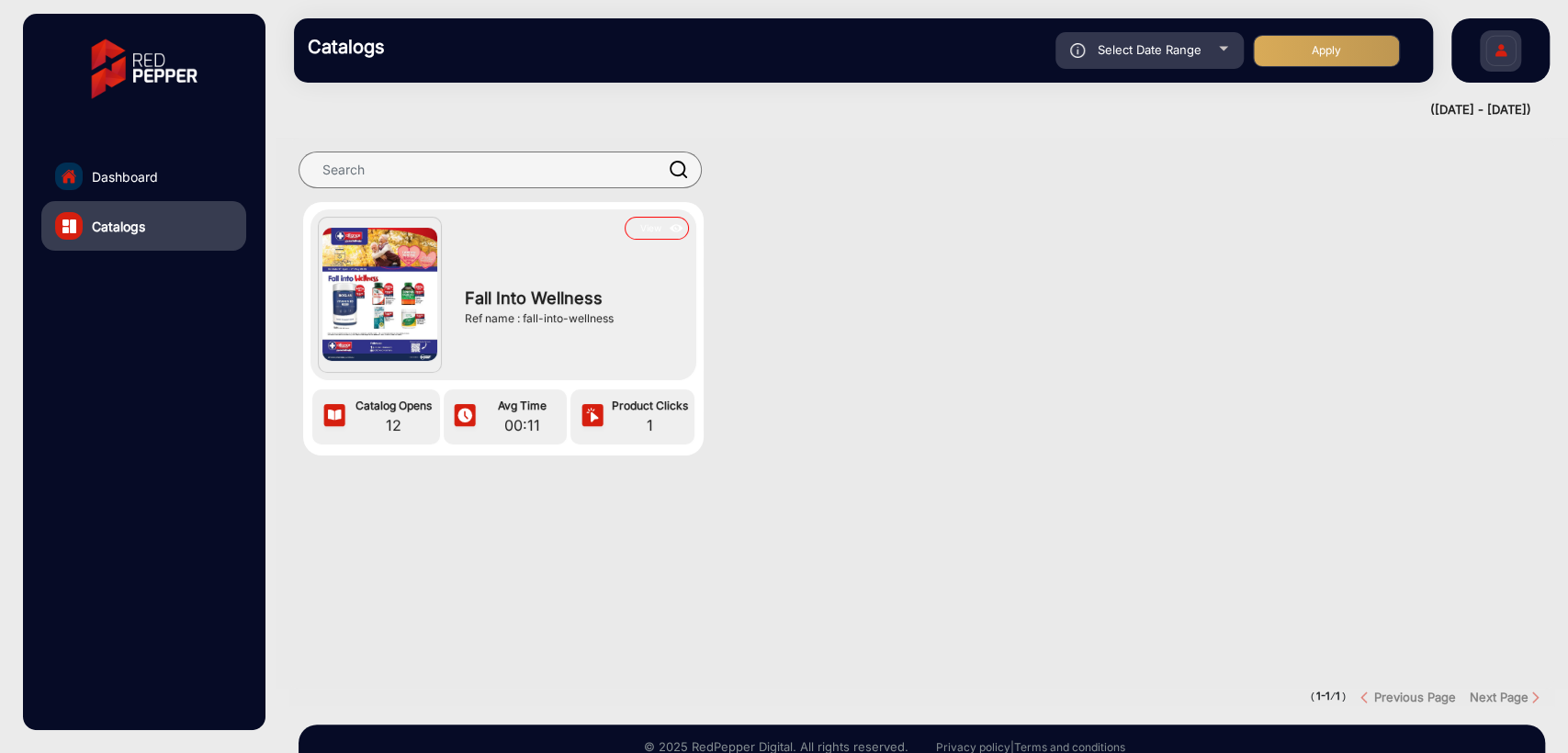
click at [911, 344] on div "View Fall Into Wellness Ref name : fall-into-wellness Catalog Opens 12 Avg Time…" at bounding box center [921, 348] width 1292 height 291
click at [139, 185] on span "Dashboard" at bounding box center [125, 177] width 66 height 19
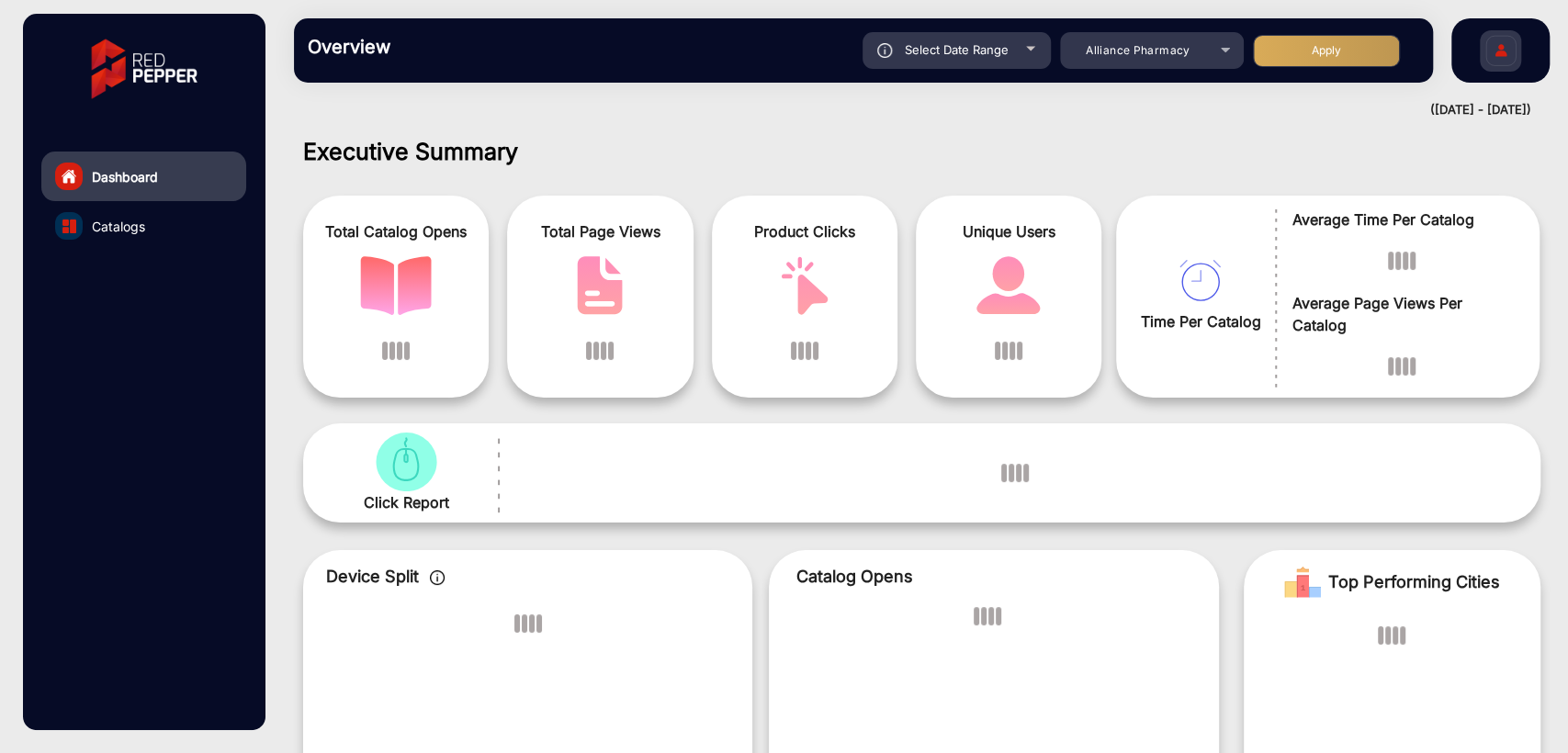
scroll to position [14, 0]
